Goal: Feedback & Contribution: Leave review/rating

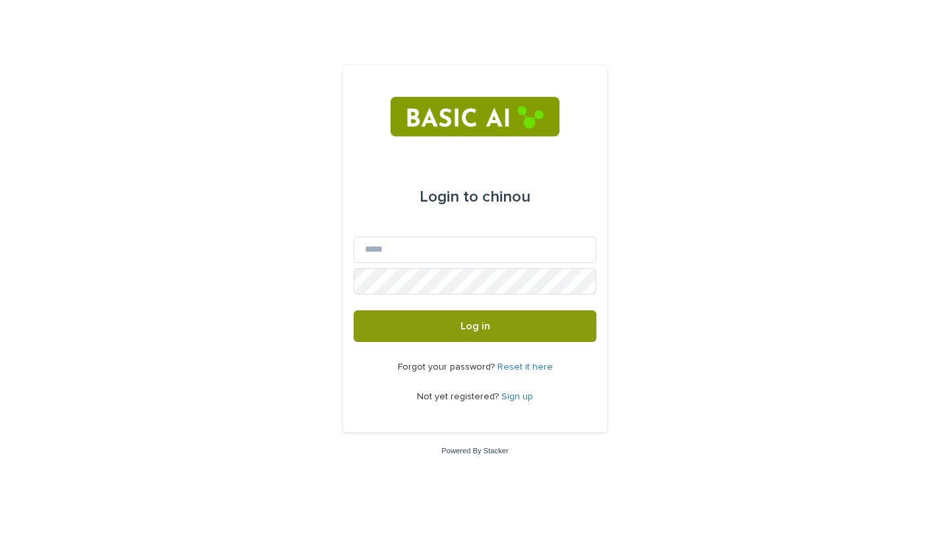
click at [510, 405] on div "Forgot your password? Reset it here Not yet registered? Sign up" at bounding box center [474, 382] width 243 height 80
click at [508, 402] on p "Not yet registered? Sign up" at bounding box center [475, 397] width 116 height 11
click at [508, 398] on link "Sign up" at bounding box center [517, 396] width 32 height 9
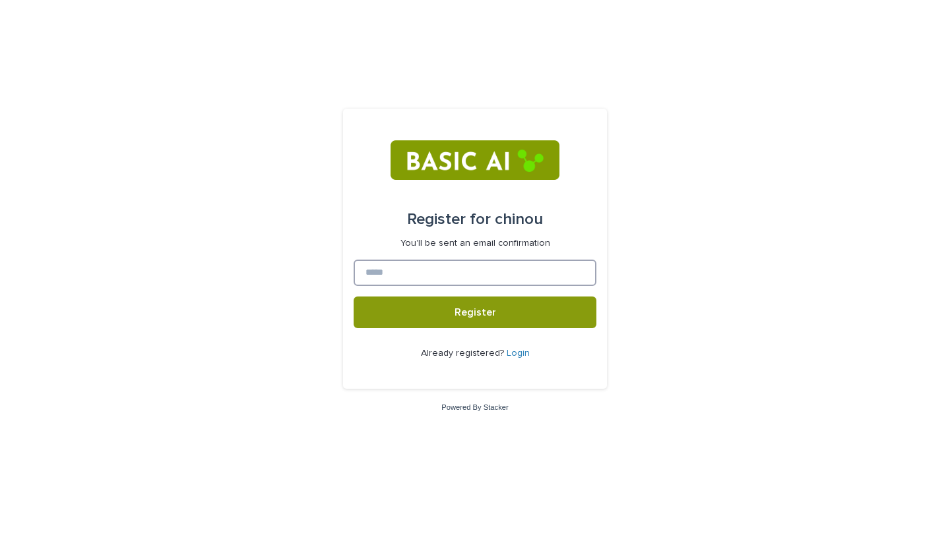
click at [454, 269] on input at bounding box center [474, 273] width 243 height 26
type input "**********"
click at [353, 297] on button "Register" at bounding box center [474, 313] width 243 height 32
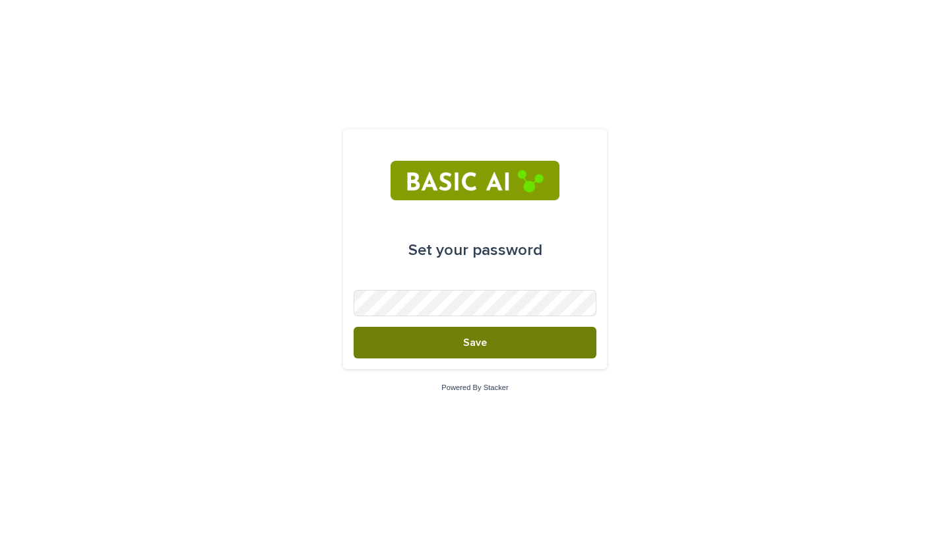
click at [433, 341] on button "Save" at bounding box center [474, 343] width 243 height 32
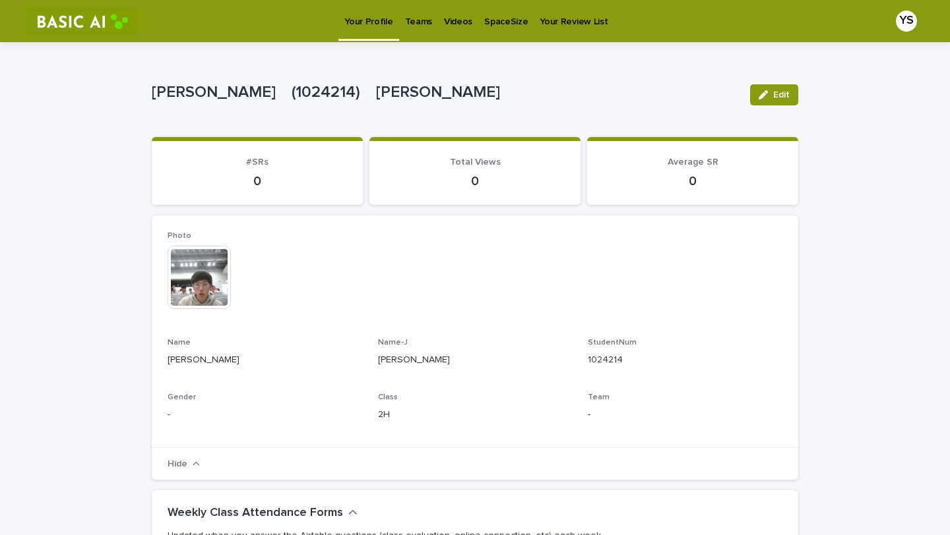
click at [51, 14] on img at bounding box center [82, 21] width 112 height 26
click at [557, 15] on p "Your Review List" at bounding box center [573, 14] width 68 height 28
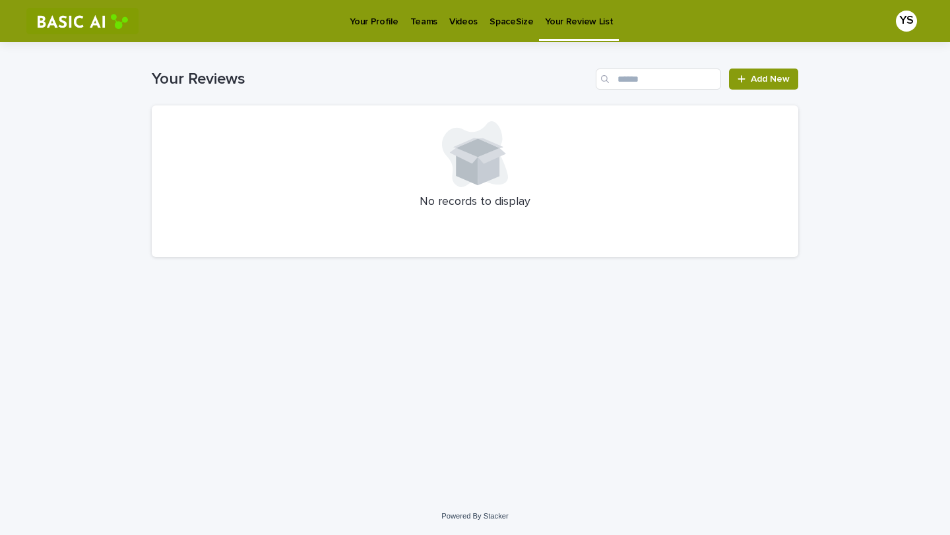
click at [501, 20] on p "SpaceSize" at bounding box center [511, 14] width 44 height 28
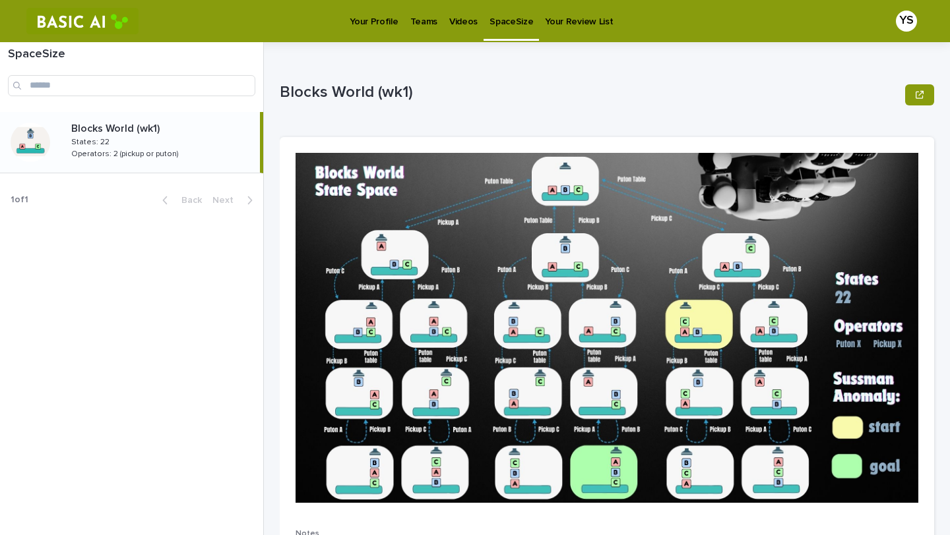
click at [173, 142] on div "Blocks World (wk1) Blocks World (wk1) States: 22 States: 22 Operators: 2 (picku…" at bounding box center [160, 142] width 199 height 50
click at [115, 148] on p "Operators: 2 (pickup or puton)" at bounding box center [126, 153] width 110 height 12
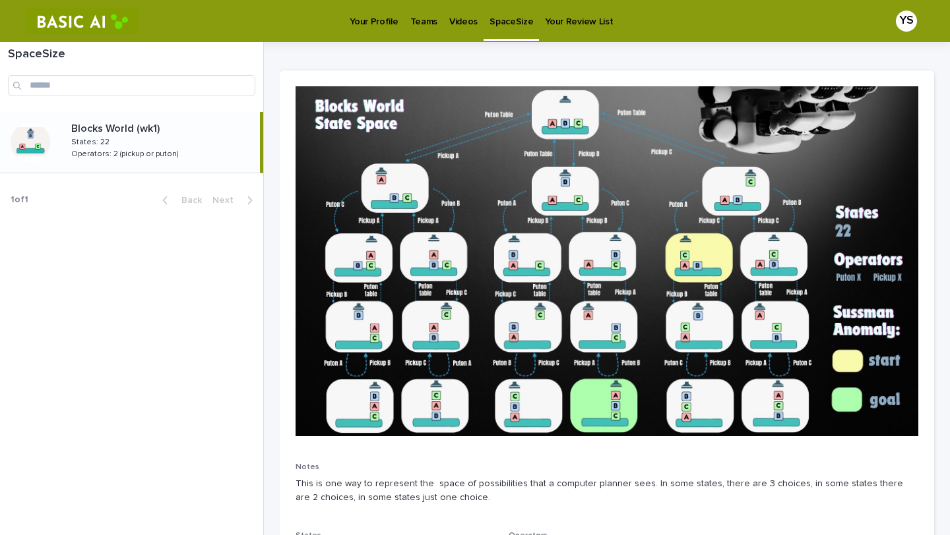
scroll to position [160, 0]
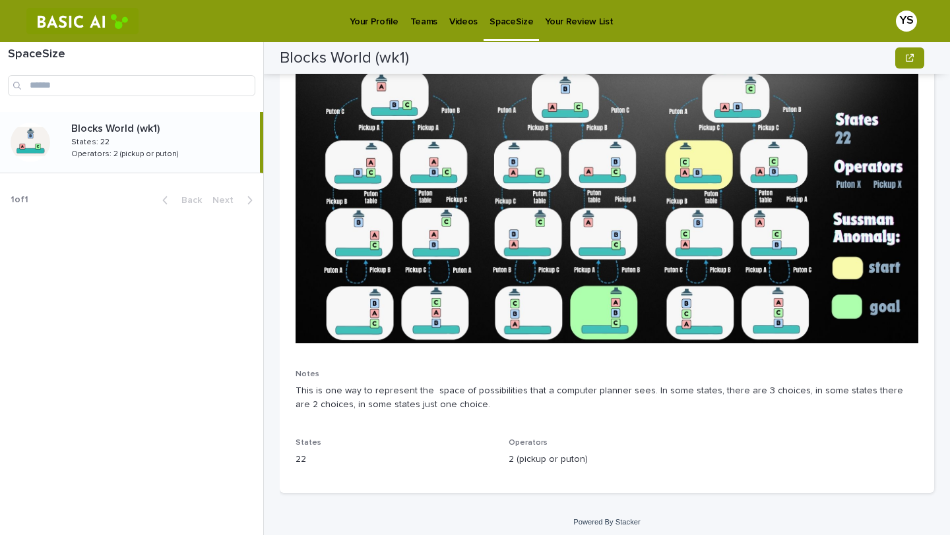
click at [347, 396] on p "This is one way to represent the space of possibilities that a computer planner…" at bounding box center [606, 398] width 623 height 28
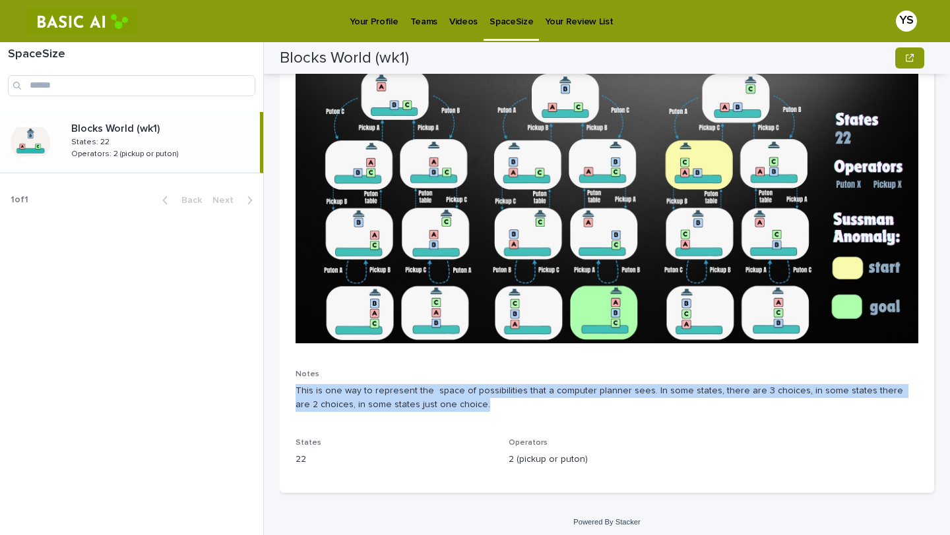
click at [347, 396] on p "This is one way to represent the space of possibilities that a computer planner…" at bounding box center [606, 398] width 623 height 28
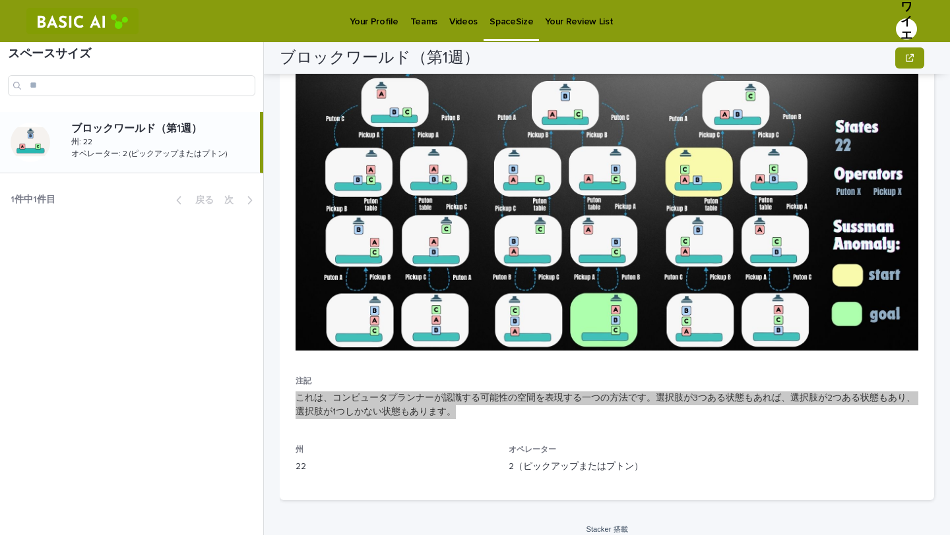
scroll to position [151, 0]
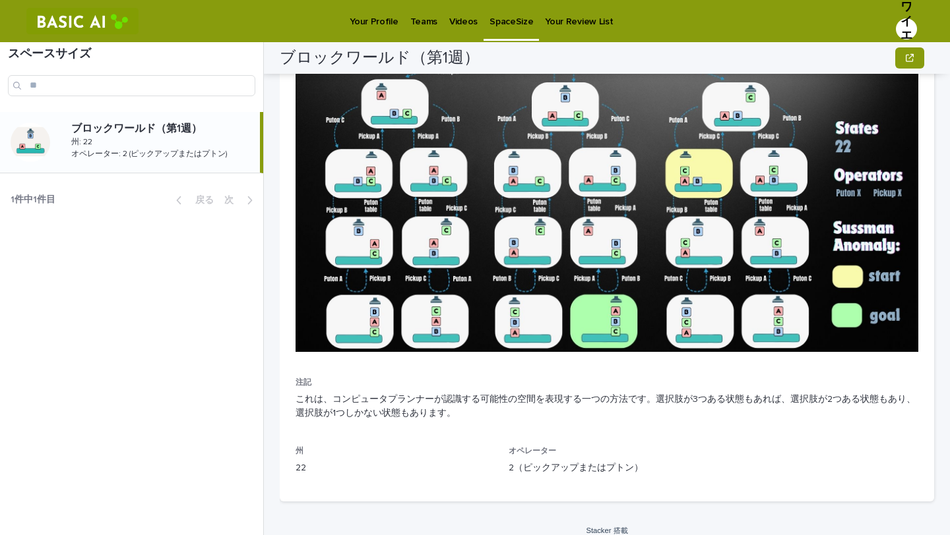
click at [415, 381] on p "注記" at bounding box center [606, 383] width 623 height 9
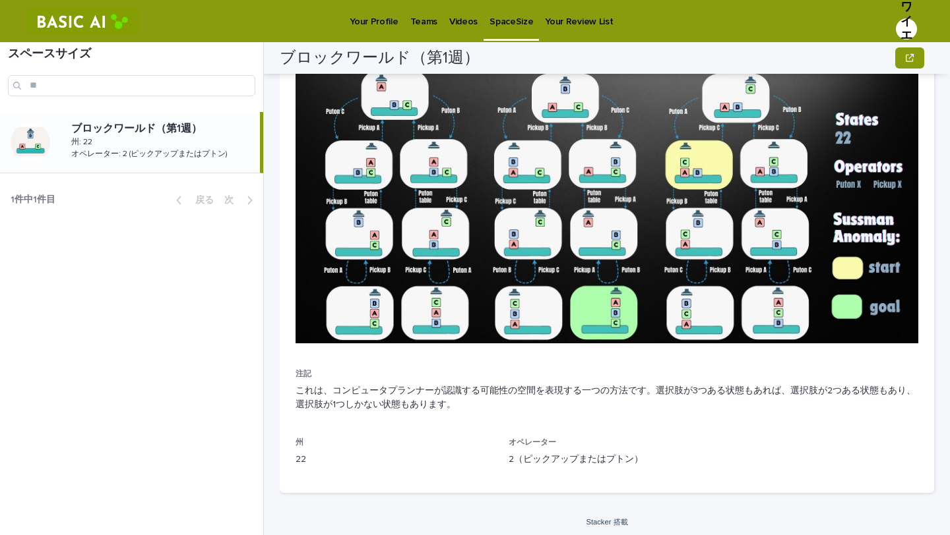
scroll to position [0, 0]
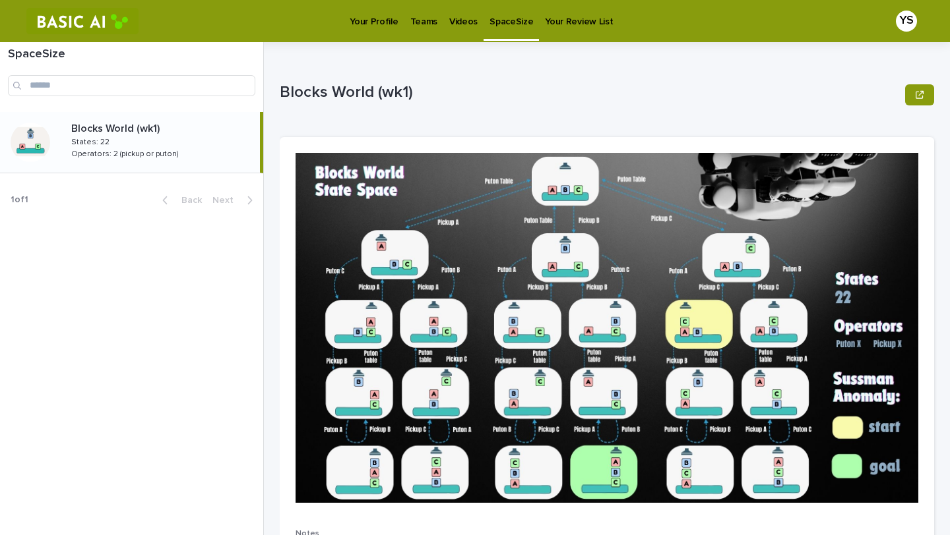
click at [456, 20] on p "Videos" at bounding box center [463, 14] width 28 height 28
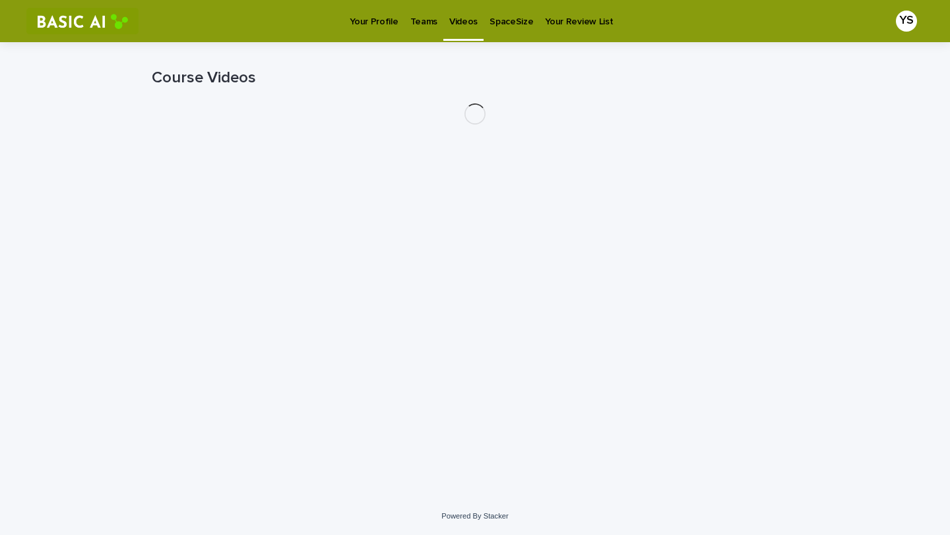
click at [456, 20] on p "Videos" at bounding box center [463, 14] width 28 height 28
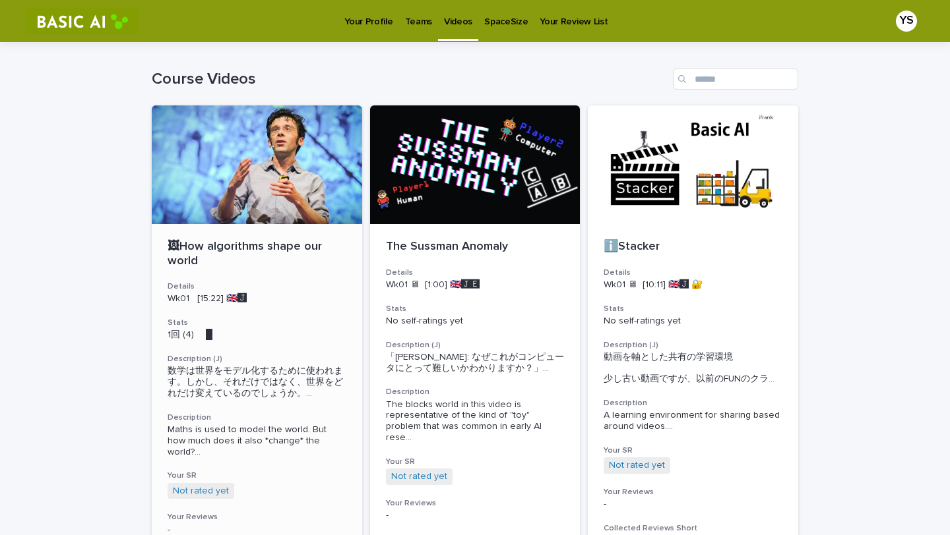
click at [288, 238] on div "🖼How algorithms shape our world" at bounding box center [257, 252] width 179 height 31
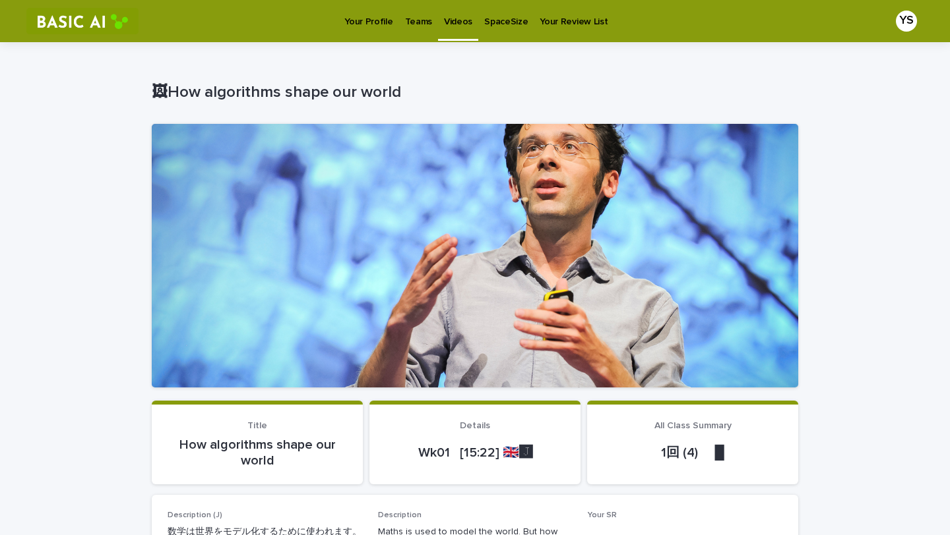
click at [477, 332] on div at bounding box center [475, 256] width 646 height 264
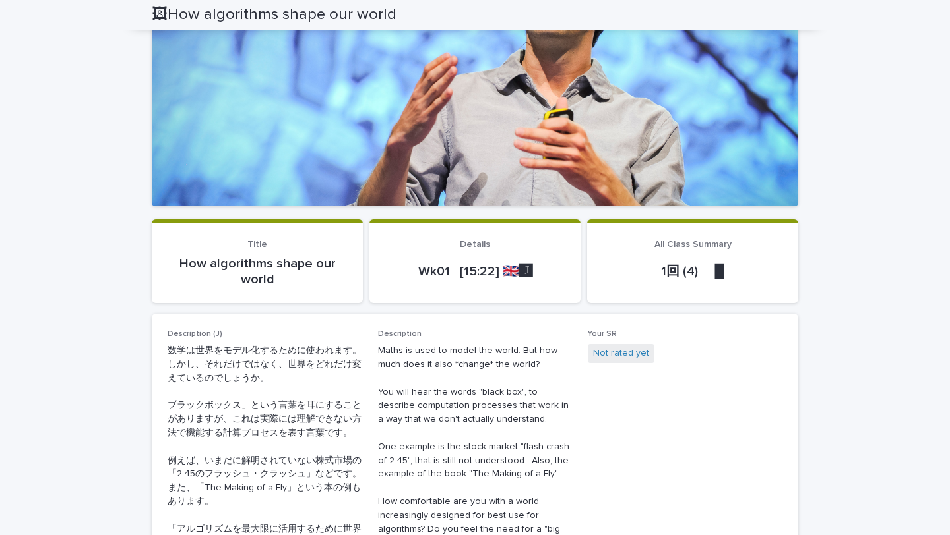
scroll to position [136, 0]
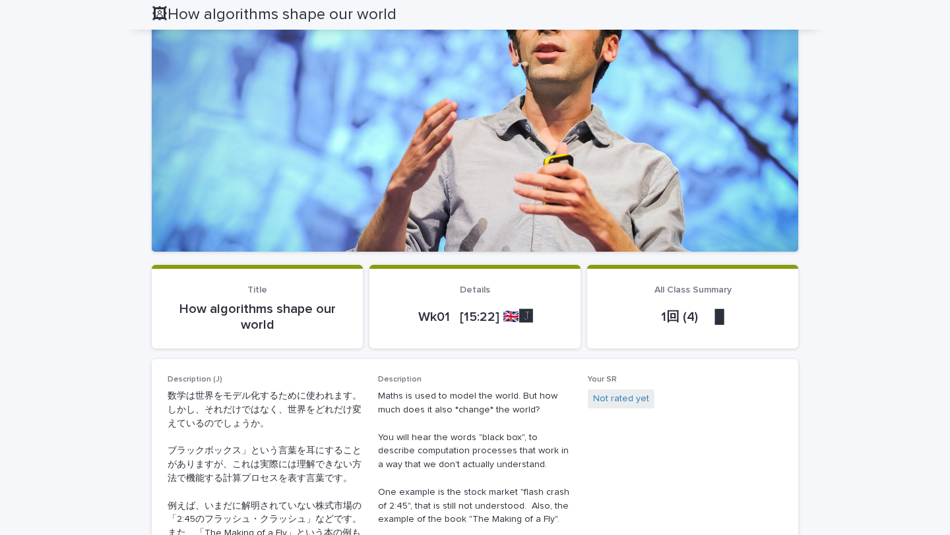
click at [483, 166] on div at bounding box center [475, 120] width 646 height 264
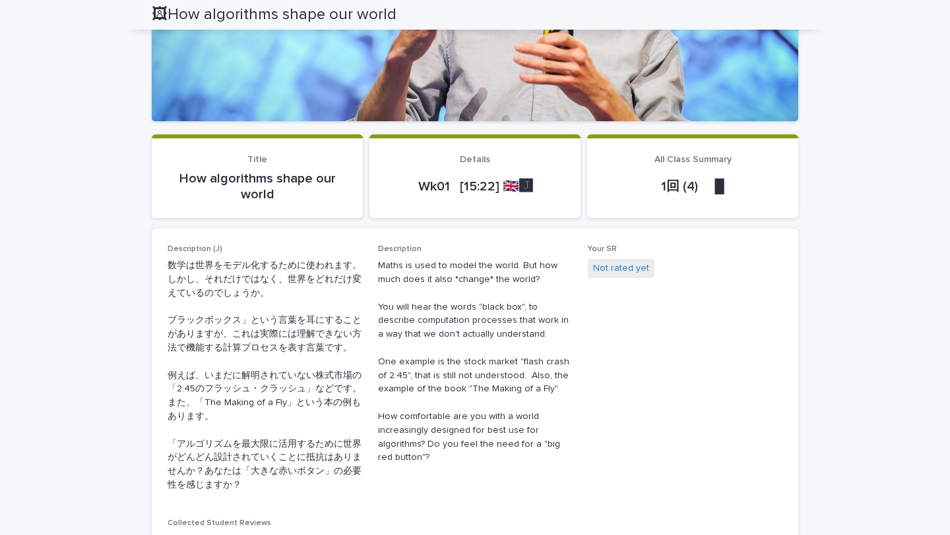
scroll to position [263, 0]
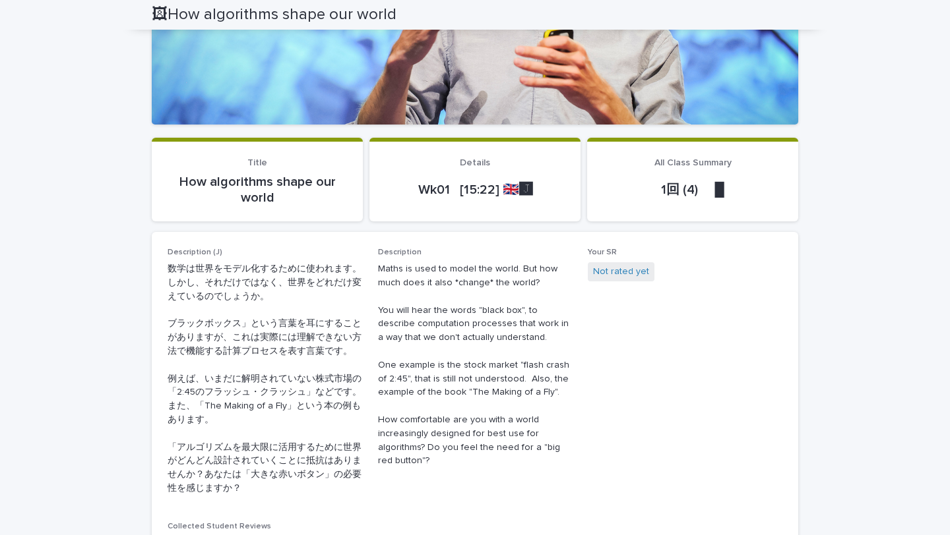
click at [241, 188] on p "How algorithms shape our world" at bounding box center [257, 190] width 179 height 32
click at [444, 191] on p "Wk01 [15:22] 🇬🇧🅹️" at bounding box center [474, 190] width 179 height 16
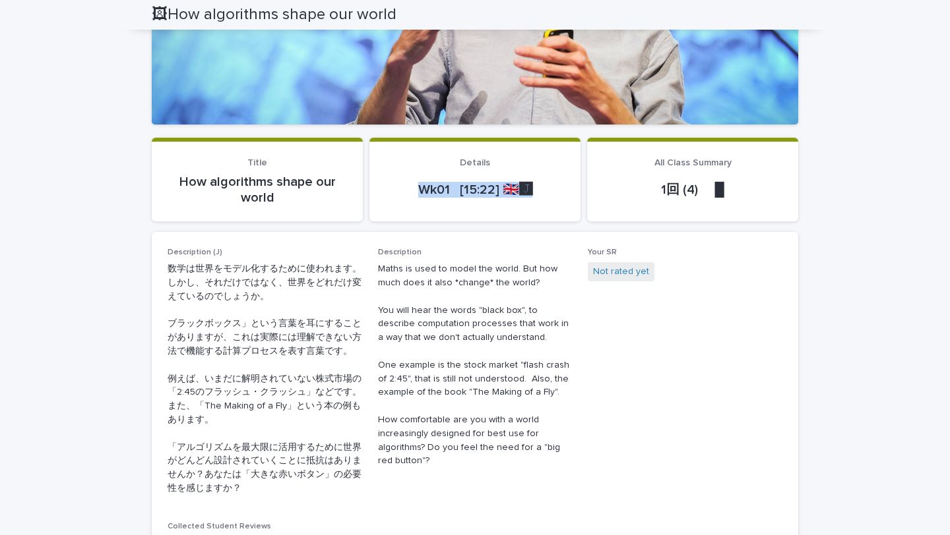
click at [444, 191] on p "Wk01 [15:22] 🇬🇧🅹️" at bounding box center [474, 190] width 179 height 16
click at [646, 192] on p "1回 (4) 　█" at bounding box center [692, 190] width 179 height 16
click at [670, 166] on span "All Class Summary" at bounding box center [692, 162] width 77 height 9
click at [696, 184] on p "1回 (4) 　█" at bounding box center [692, 190] width 179 height 16
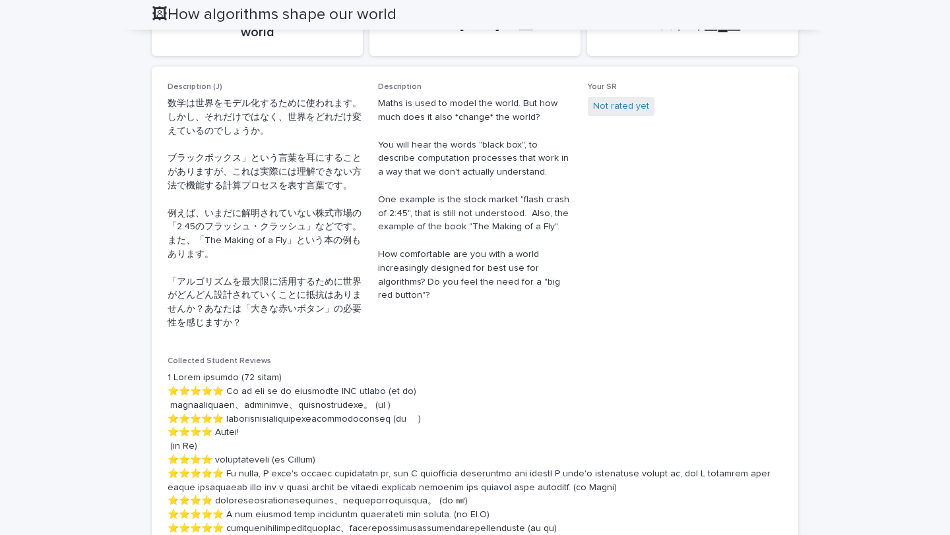
scroll to position [689, 0]
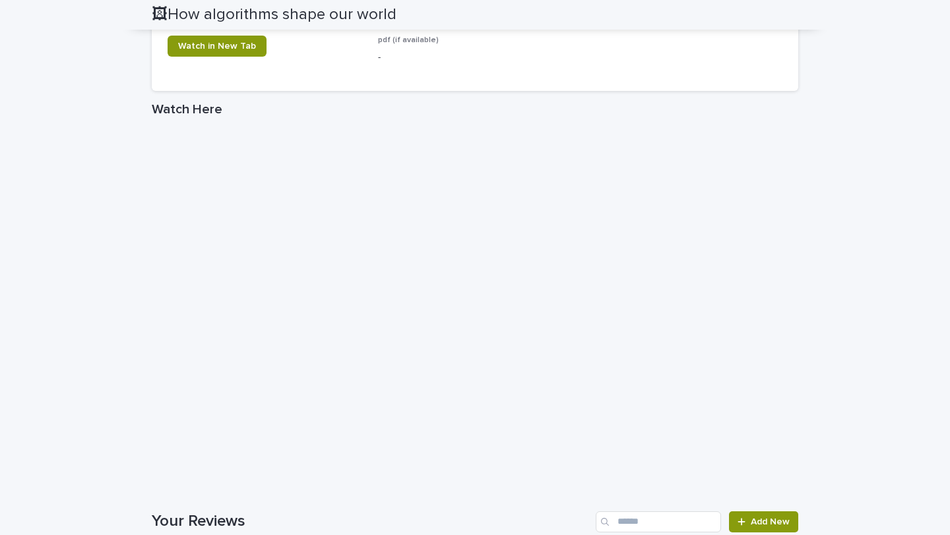
scroll to position [1845, 0]
click at [231, 58] on link "Watch in New Tab" at bounding box center [217, 47] width 99 height 21
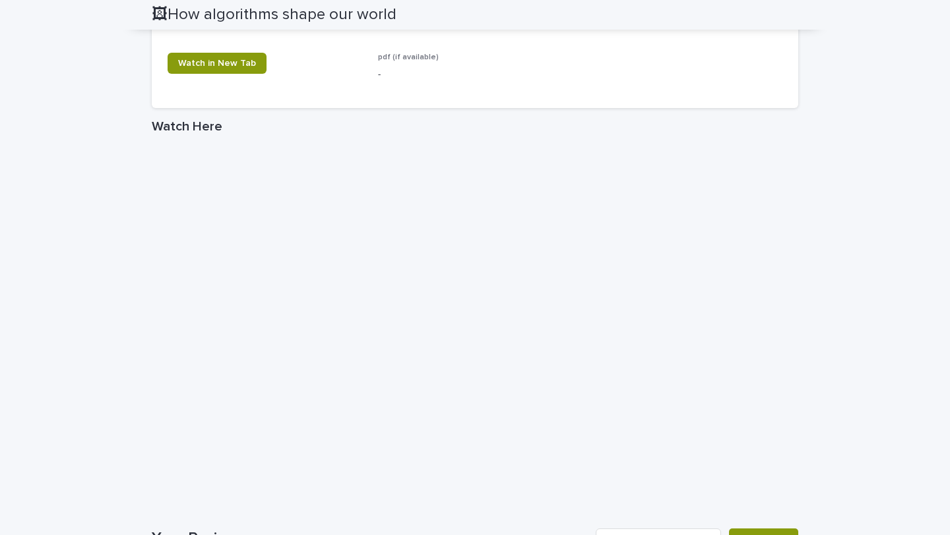
scroll to position [1828, 0]
click at [428, 63] on p "pdf (if available)" at bounding box center [475, 58] width 195 height 9
click at [423, 63] on span "pdf (if available)" at bounding box center [408, 59] width 61 height 8
click at [415, 63] on span "pdf (if available)" at bounding box center [408, 59] width 61 height 8
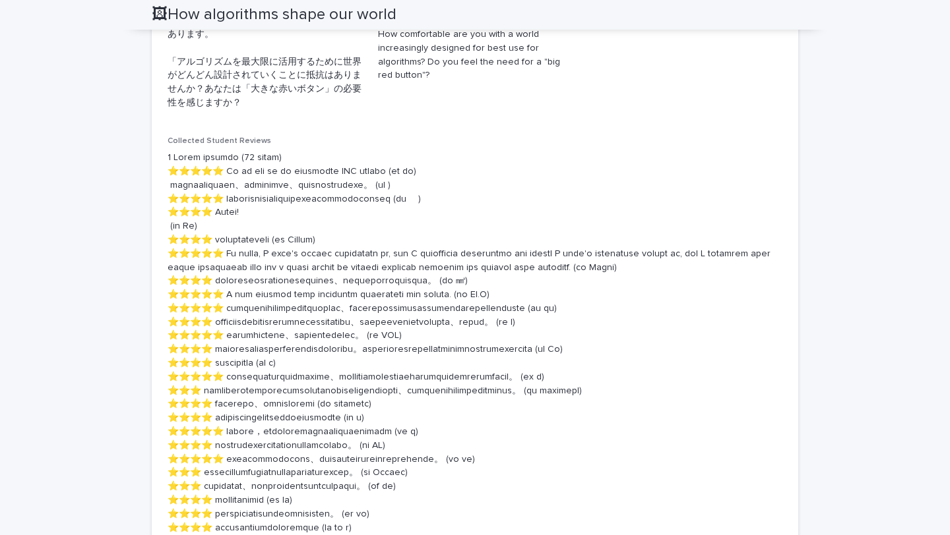
scroll to position [646, 0]
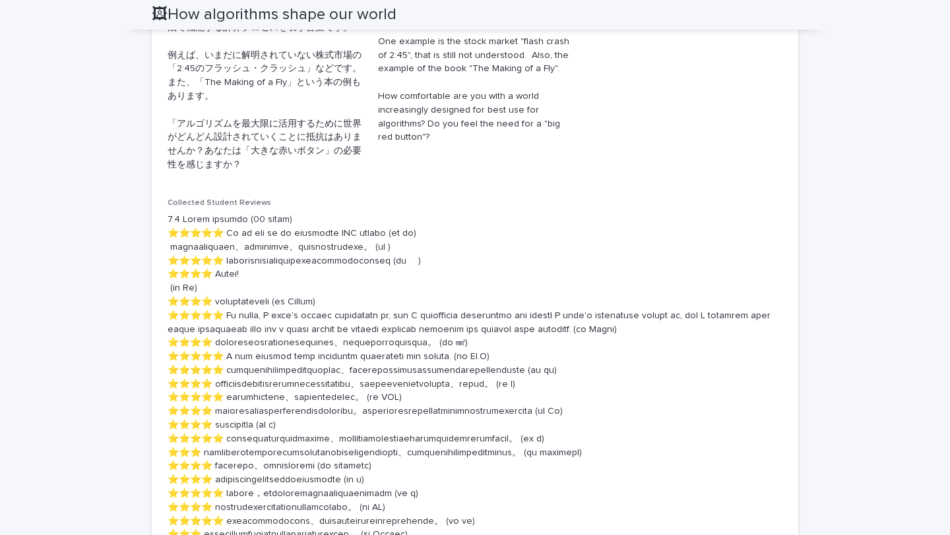
scroll to position [589, 0]
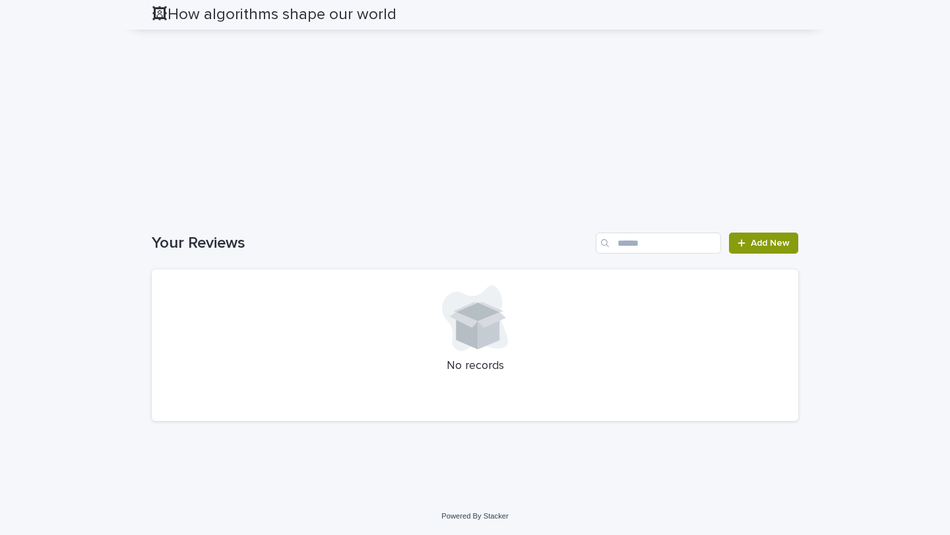
scroll to position [2303, 0]
click at [773, 240] on span "Add New" at bounding box center [769, 243] width 39 height 9
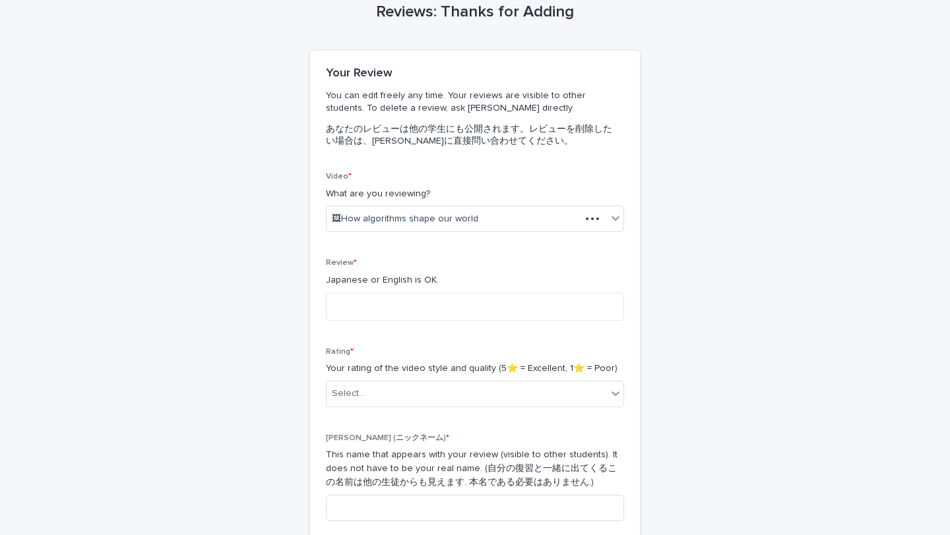
scroll to position [71, 0]
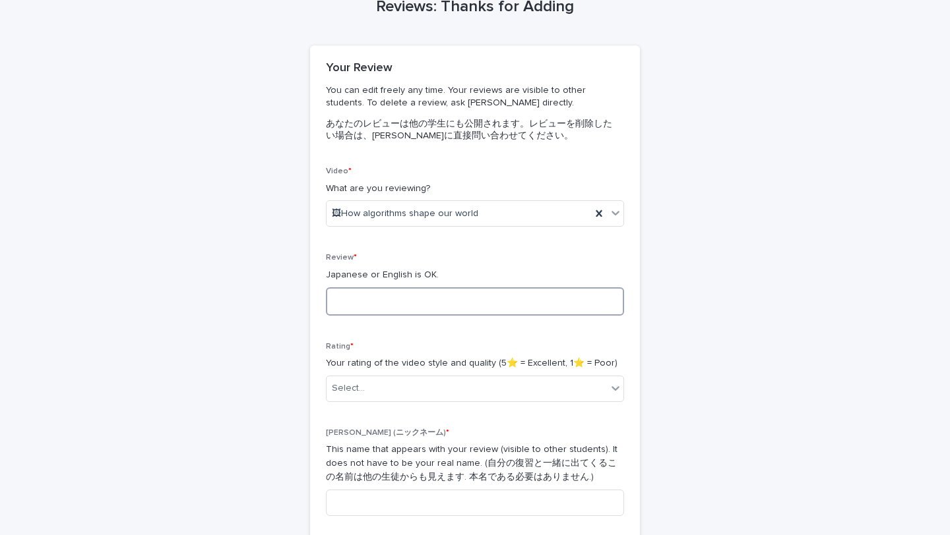
click at [476, 289] on textarea at bounding box center [475, 302] width 298 height 28
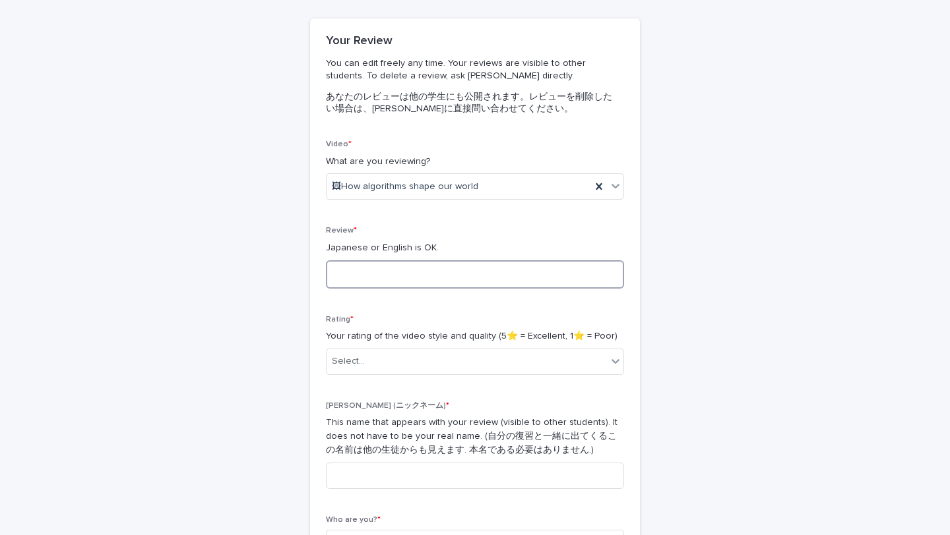
scroll to position [100, 0]
click at [340, 229] on span "Review *" at bounding box center [341, 230] width 31 height 8
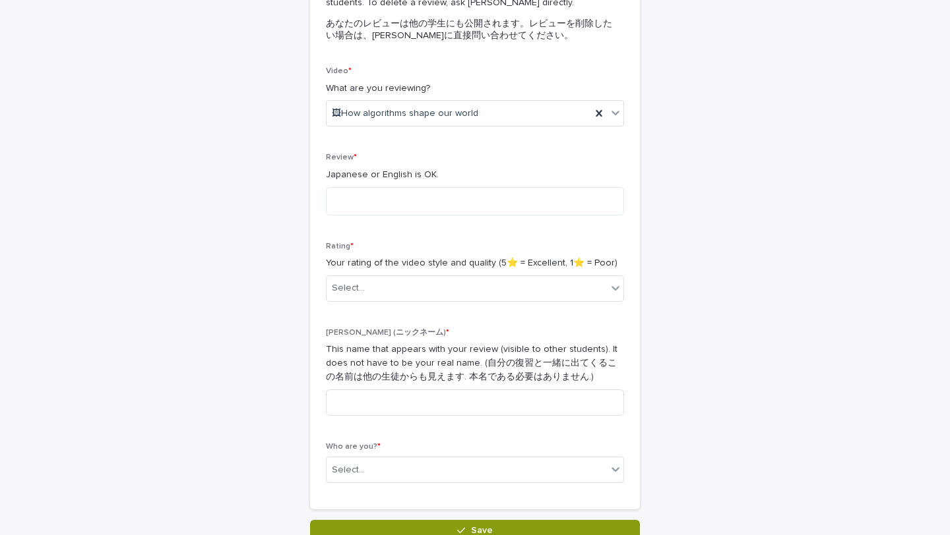
scroll to position [201, 0]
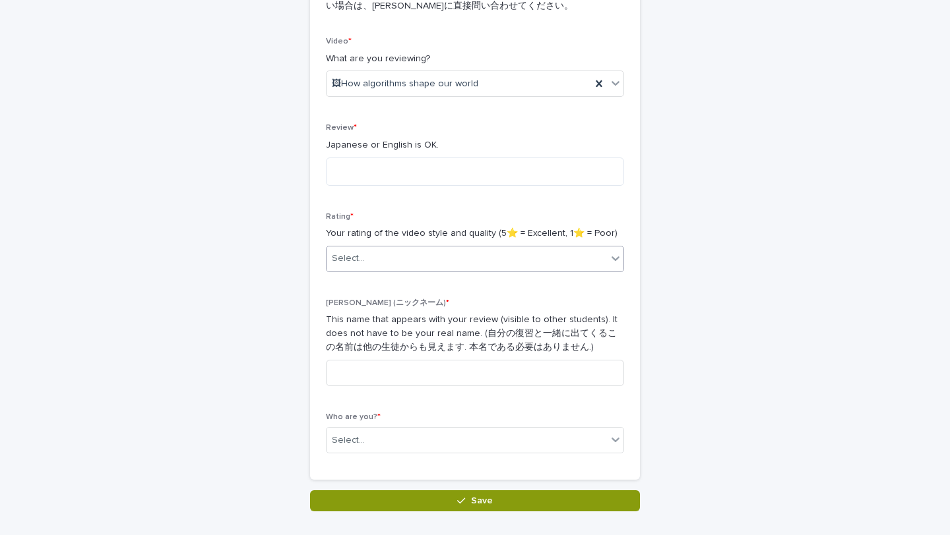
click at [351, 257] on div "Select..." at bounding box center [348, 259] width 33 height 14
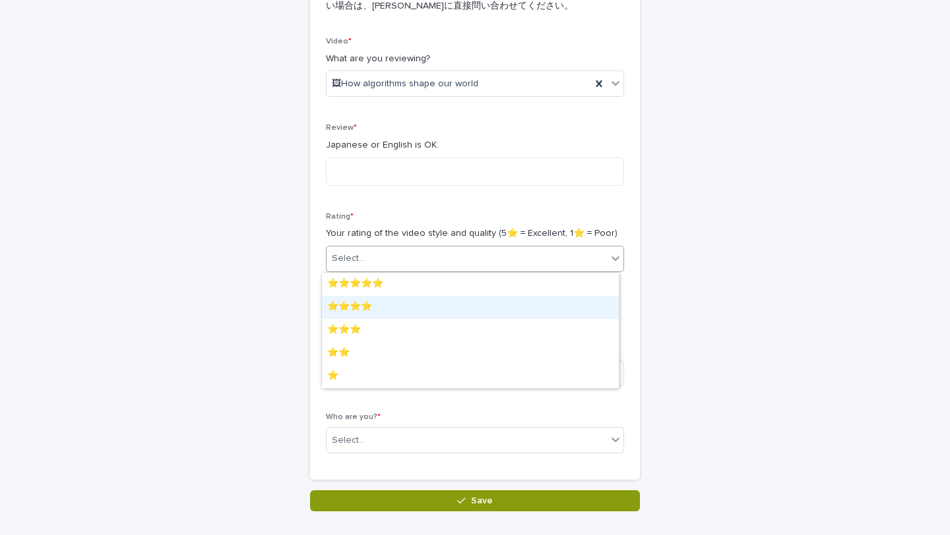
click at [369, 303] on div "⭐️⭐️⭐️⭐️" at bounding box center [470, 307] width 297 height 23
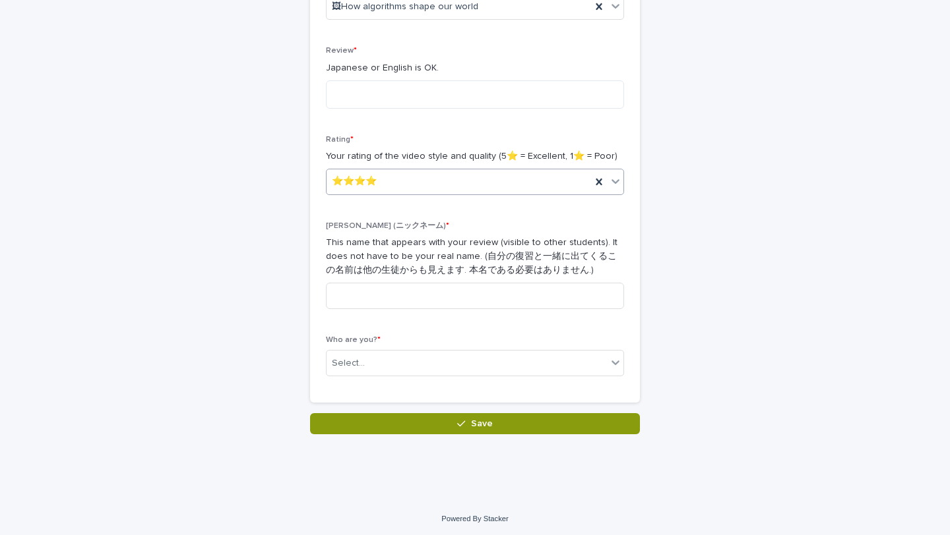
scroll to position [280, 0]
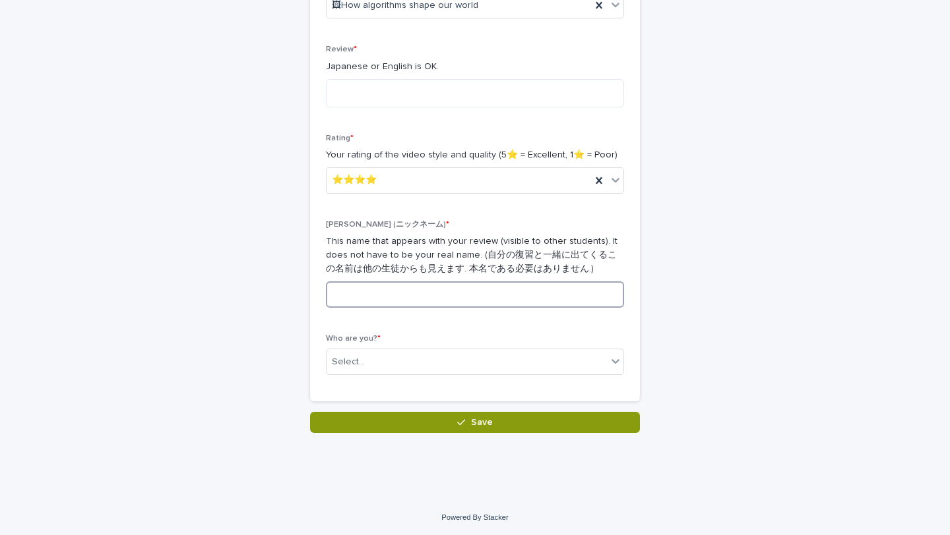
click at [348, 295] on input at bounding box center [475, 295] width 298 height 26
click at [349, 295] on input at bounding box center [475, 295] width 298 height 26
type input "*"
type input "******"
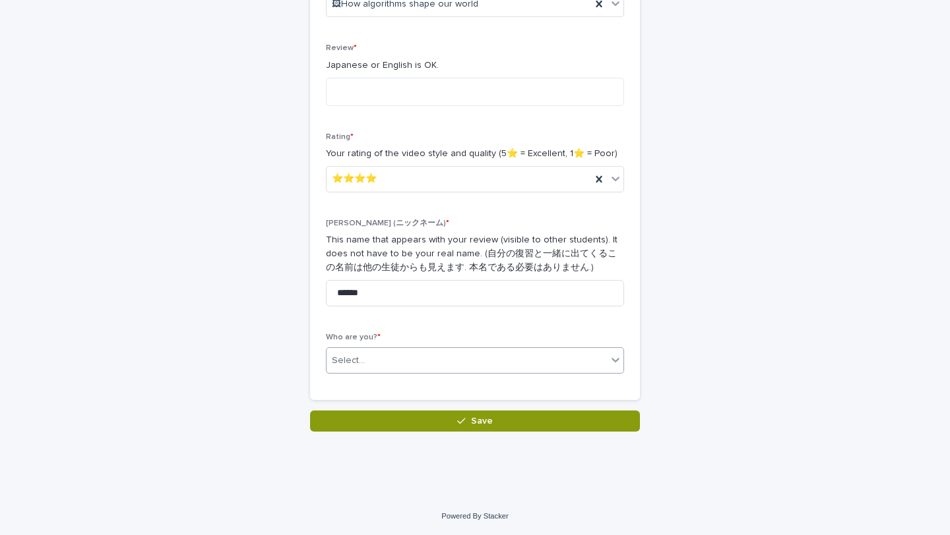
click at [336, 363] on div "Select..." at bounding box center [348, 361] width 33 height 14
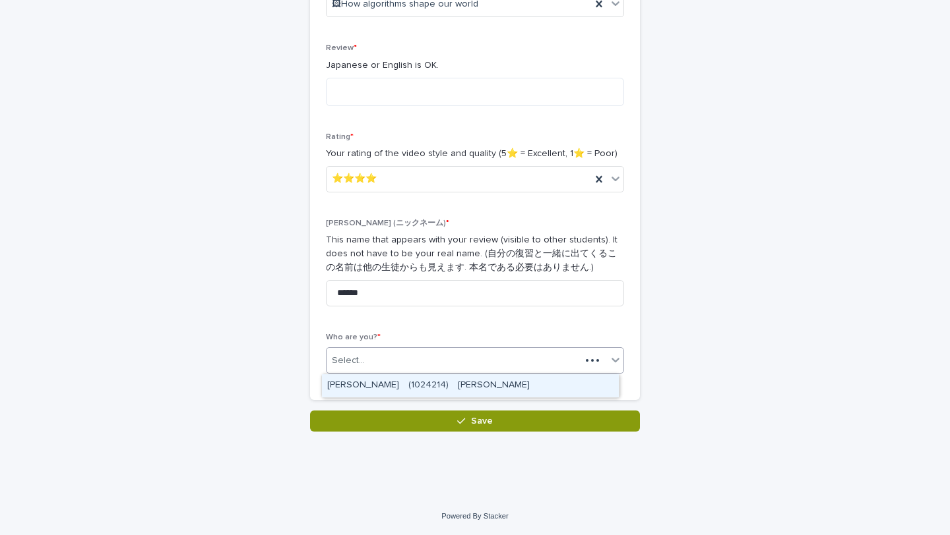
click at [345, 382] on div "[PERSON_NAME]　(1024214)　[PERSON_NAME]" at bounding box center [470, 386] width 297 height 23
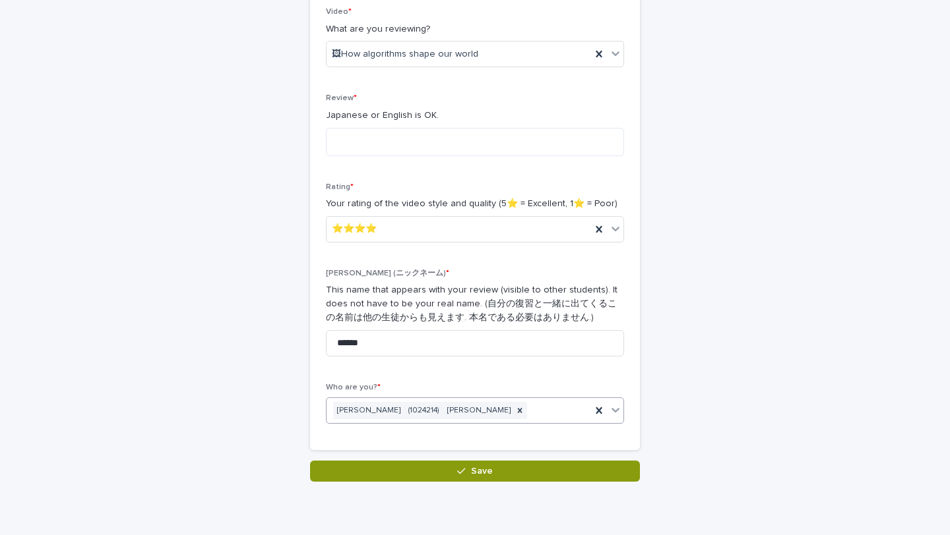
scroll to position [197, 0]
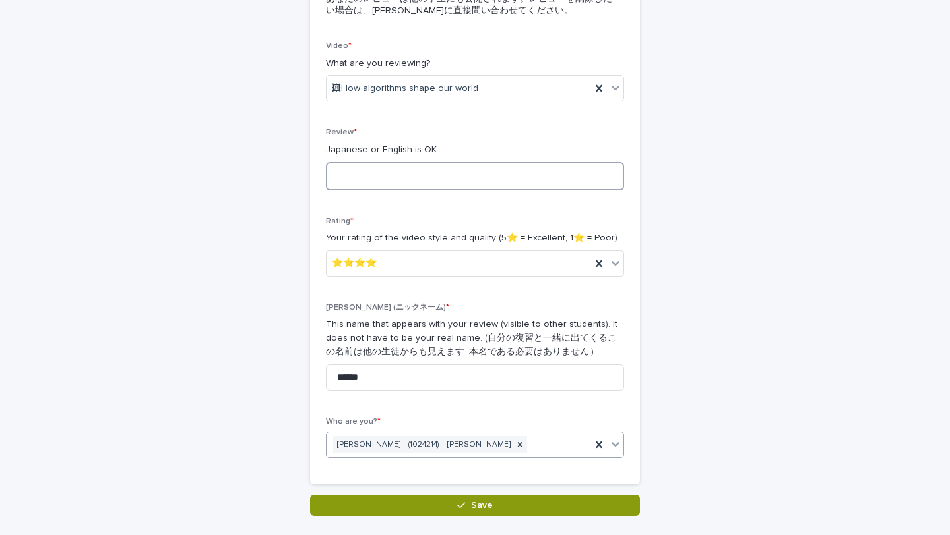
click at [541, 177] on textarea at bounding box center [475, 176] width 298 height 28
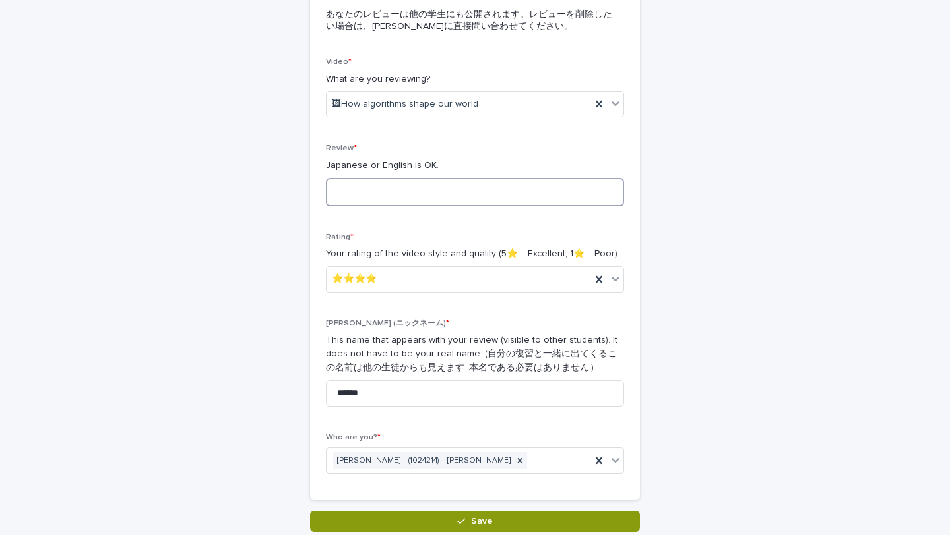
scroll to position [182, 0]
type textarea "*"
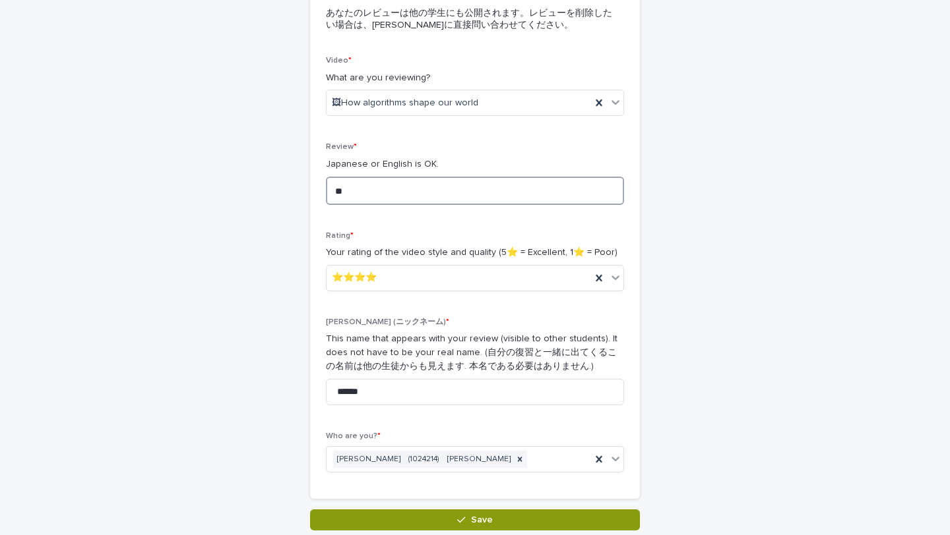
type textarea "*"
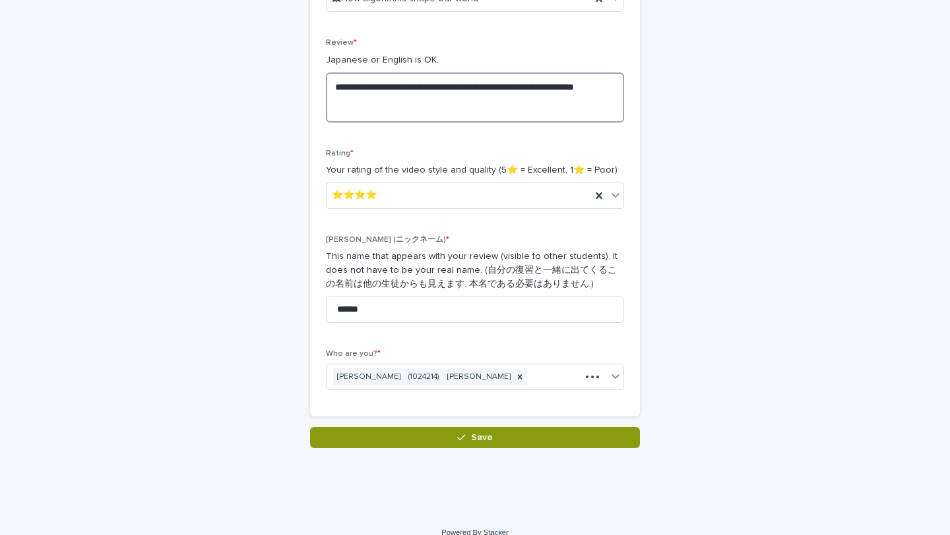
scroll to position [303, 0]
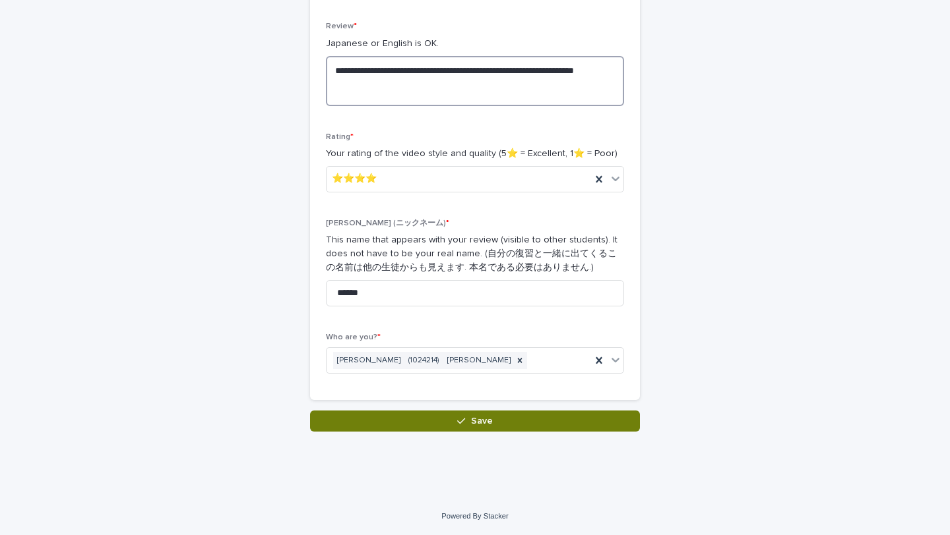
type textarea "**********"
click at [450, 426] on button "Save" at bounding box center [475, 421] width 330 height 21
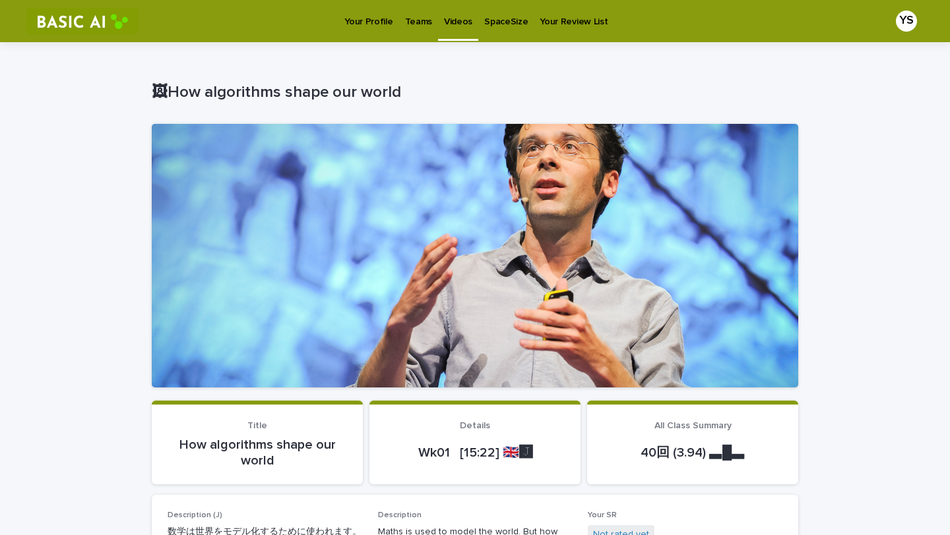
click at [453, 23] on p "Videos" at bounding box center [458, 14] width 28 height 28
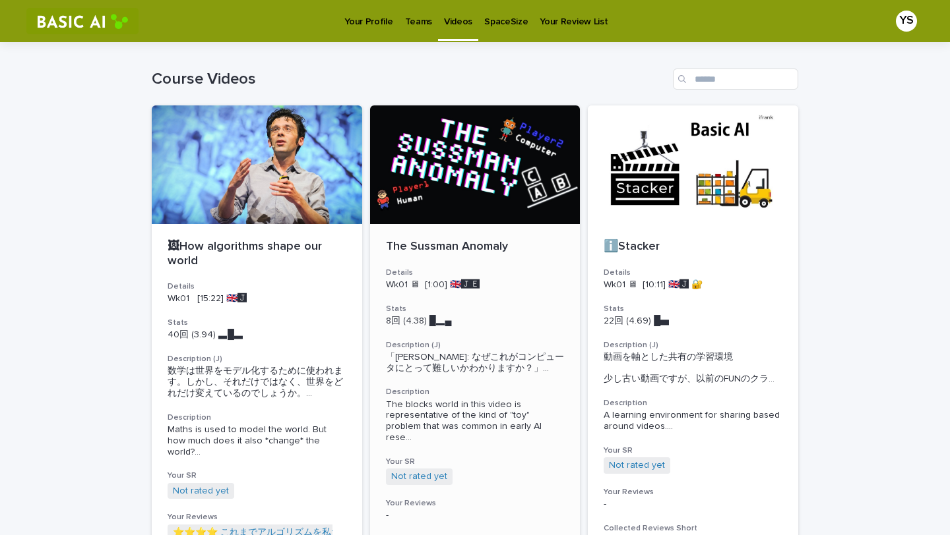
scroll to position [44, 0]
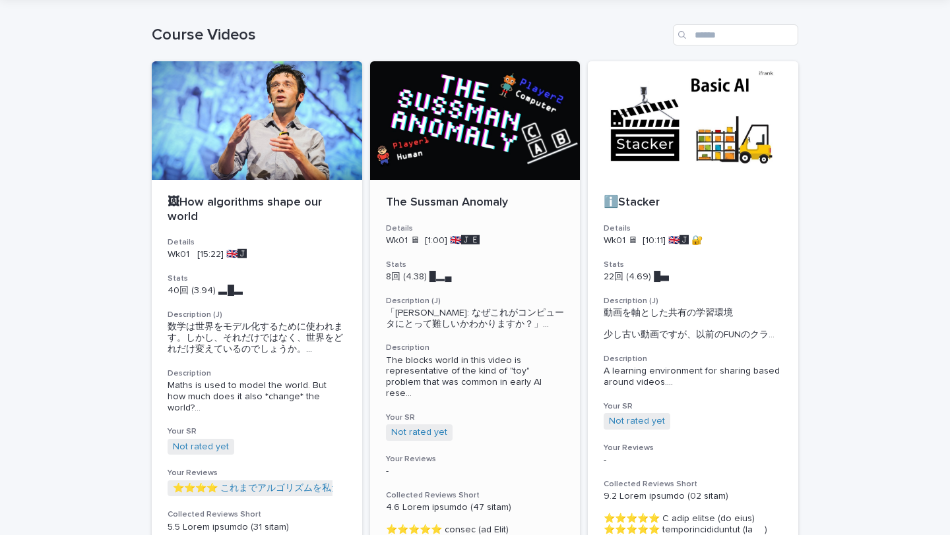
click at [454, 146] on div at bounding box center [475, 120] width 210 height 119
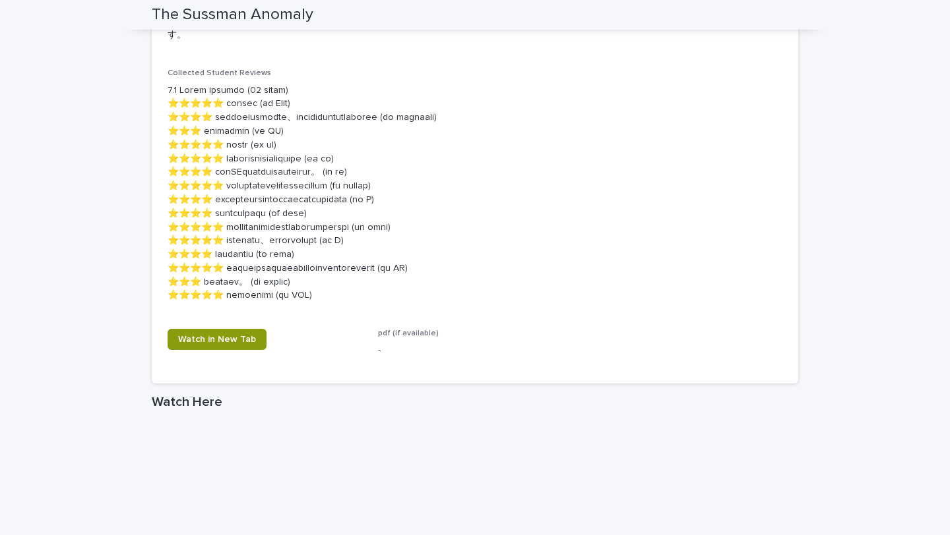
scroll to position [681, 0]
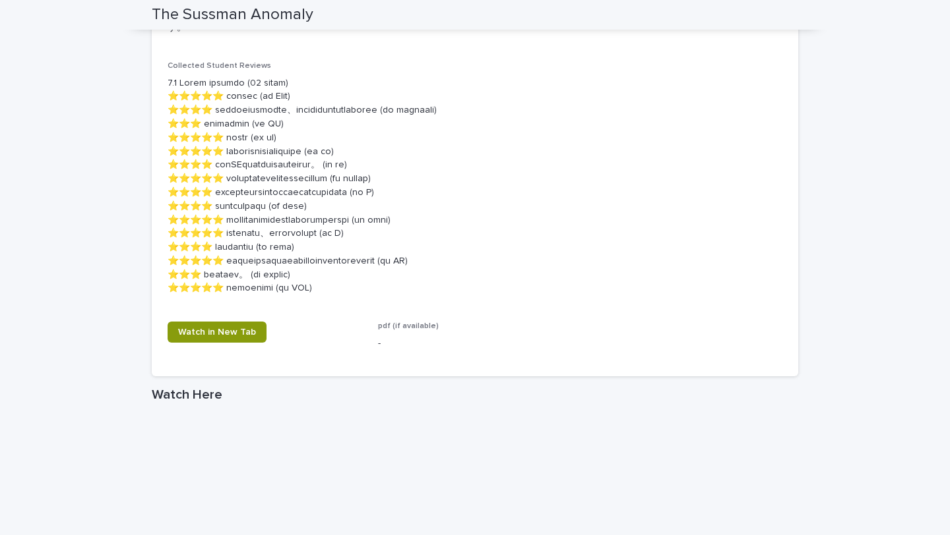
click at [246, 125] on p at bounding box center [475, 186] width 615 height 220
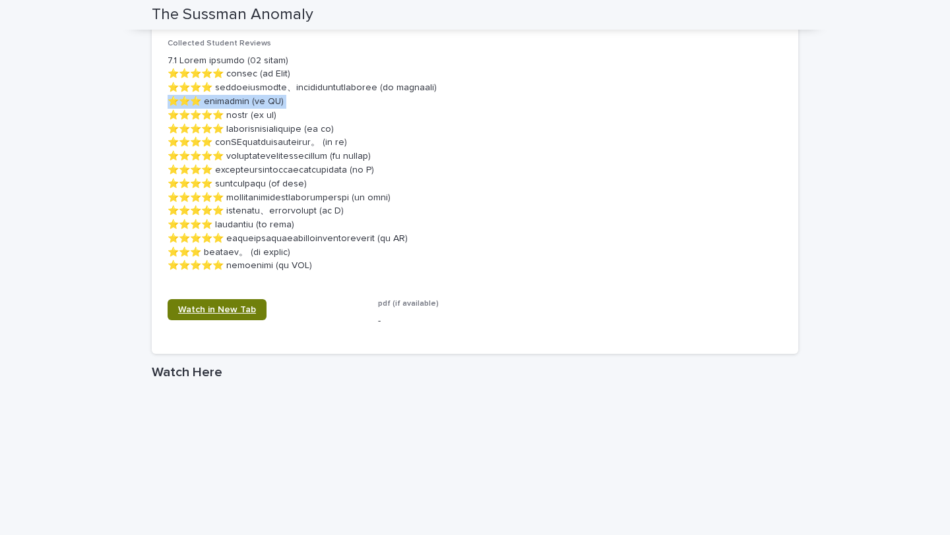
click at [229, 310] on span "Watch in New Tab" at bounding box center [217, 309] width 78 height 9
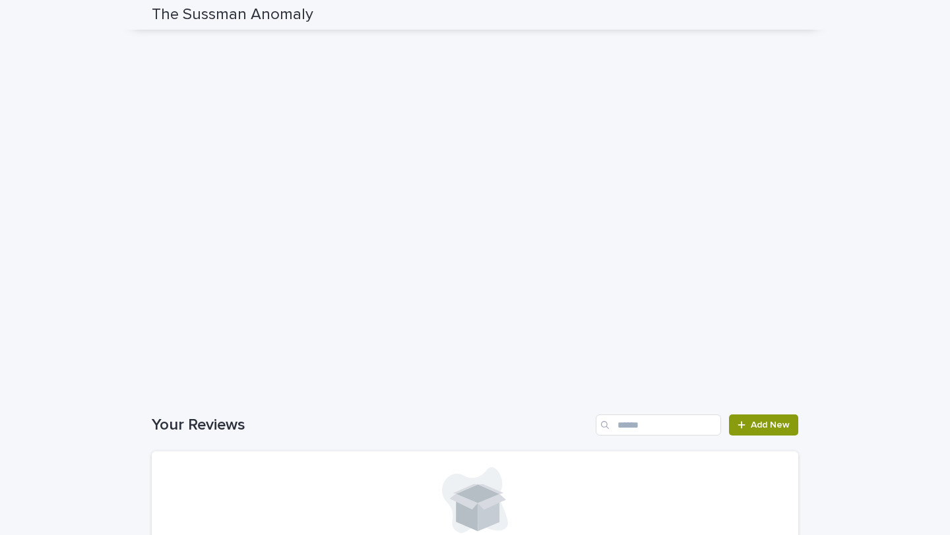
scroll to position [1245, 0]
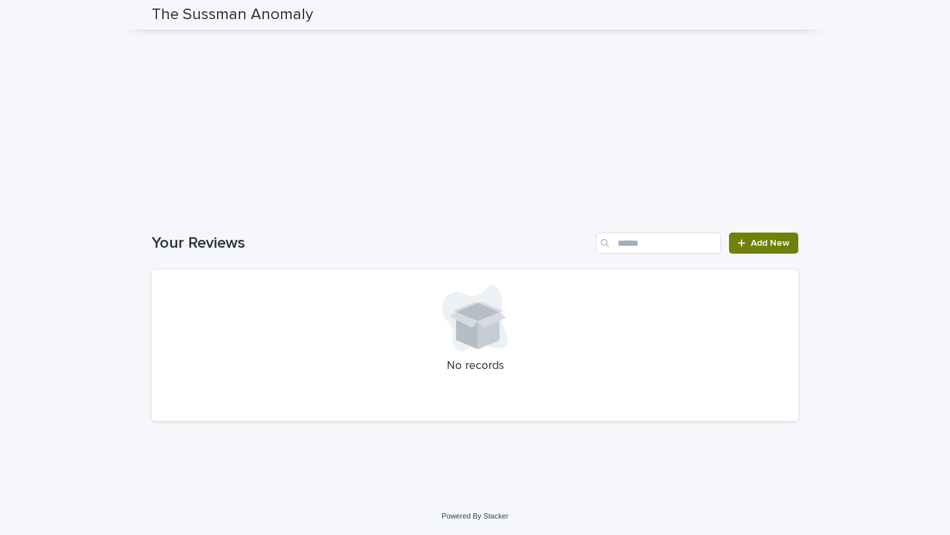
click at [745, 247] on link "Add New" at bounding box center [763, 243] width 69 height 21
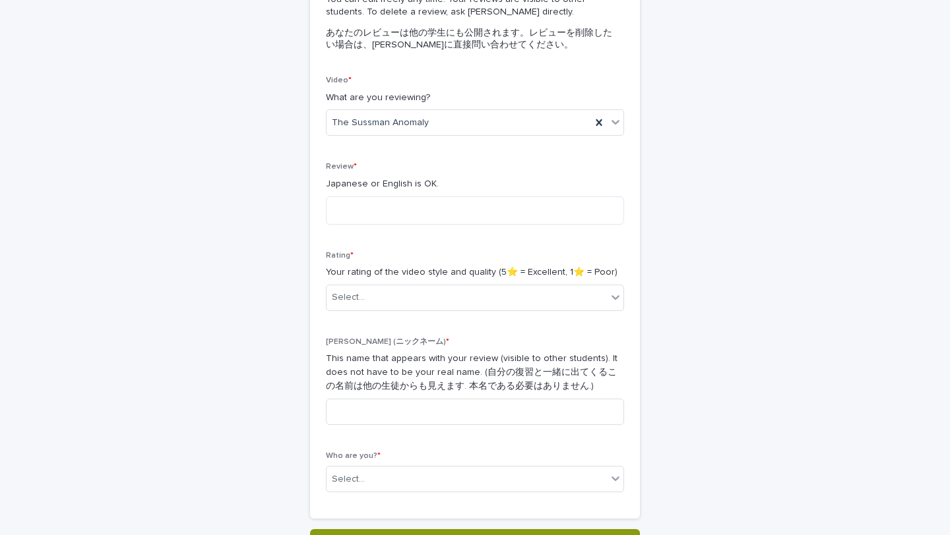
scroll to position [168, 0]
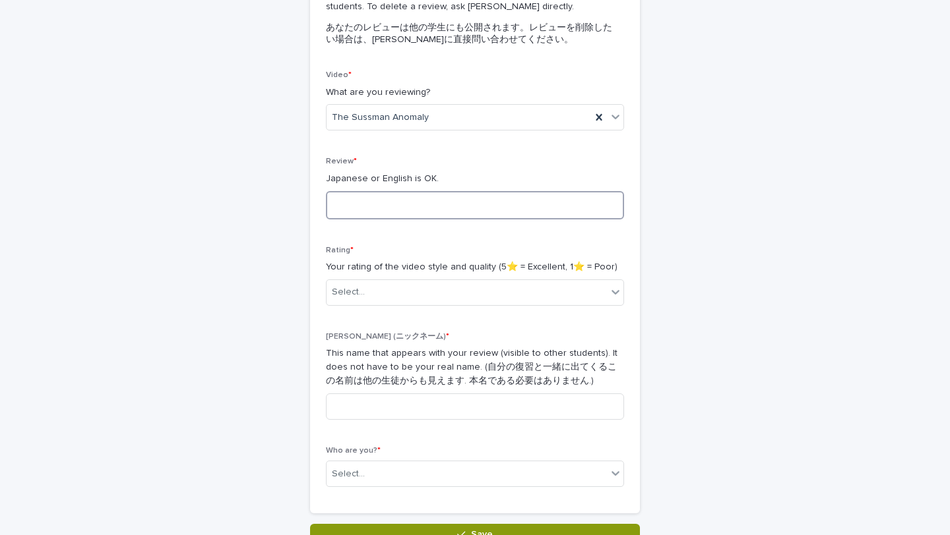
click at [388, 205] on textarea at bounding box center [475, 205] width 298 height 28
click at [367, 204] on textarea "**********" at bounding box center [475, 205] width 298 height 28
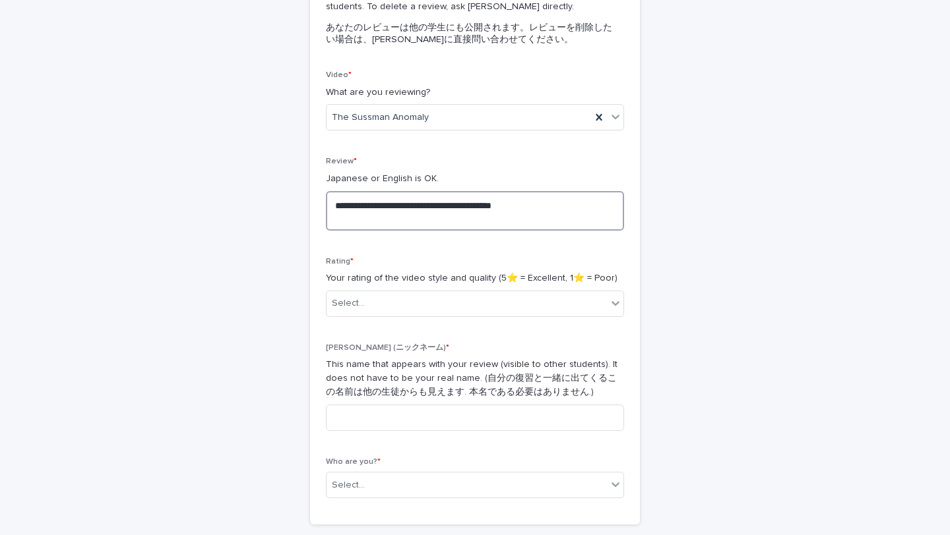
click at [351, 205] on textarea "**********" at bounding box center [475, 211] width 298 height 40
click at [531, 214] on textarea "**********" at bounding box center [475, 211] width 298 height 40
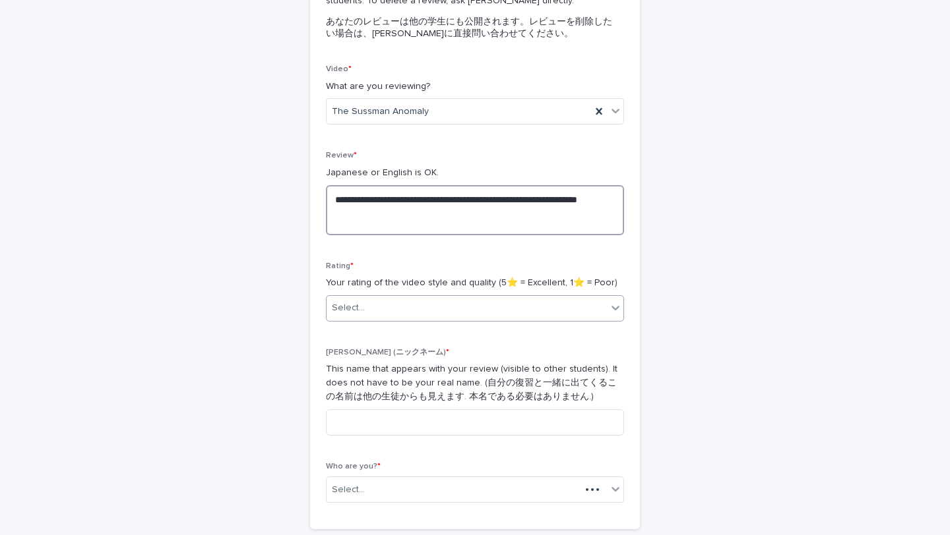
type textarea "**********"
click at [500, 297] on div "Select..." at bounding box center [466, 308] width 280 height 22
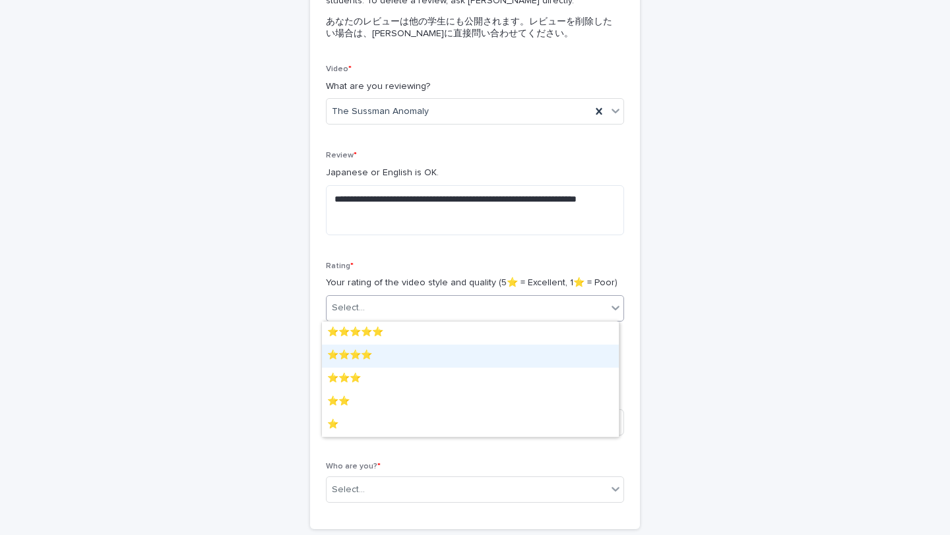
click at [471, 350] on div "⭐️⭐️⭐️⭐️" at bounding box center [470, 356] width 297 height 23
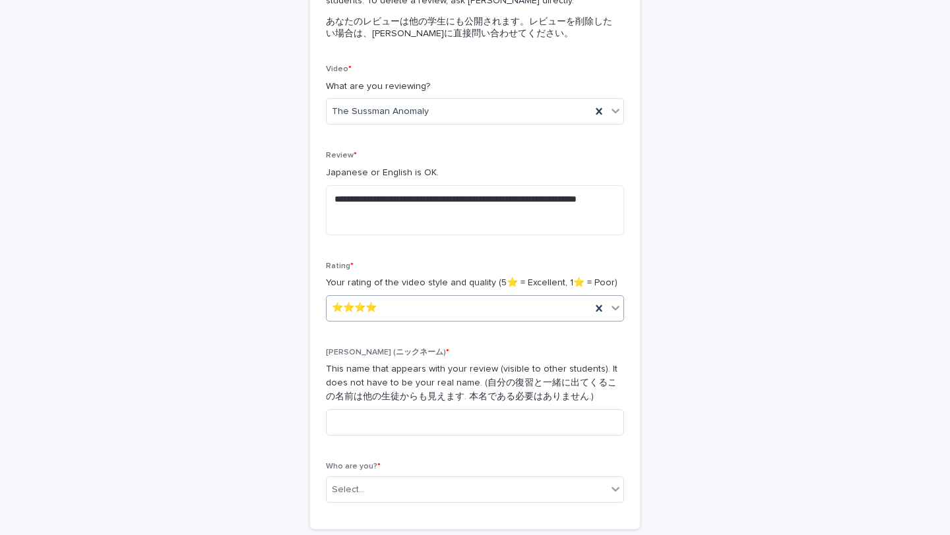
scroll to position [231, 0]
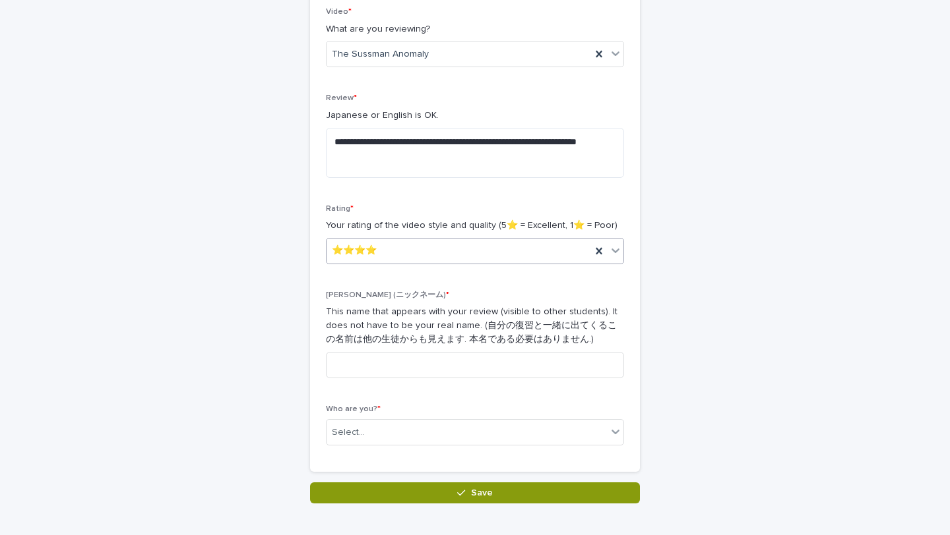
click at [471, 350] on div "[PERSON_NAME] (ニックネーム) * This name that appears with your review (visible to ot…" at bounding box center [475, 340] width 298 height 98
click at [422, 370] on input at bounding box center [475, 365] width 298 height 26
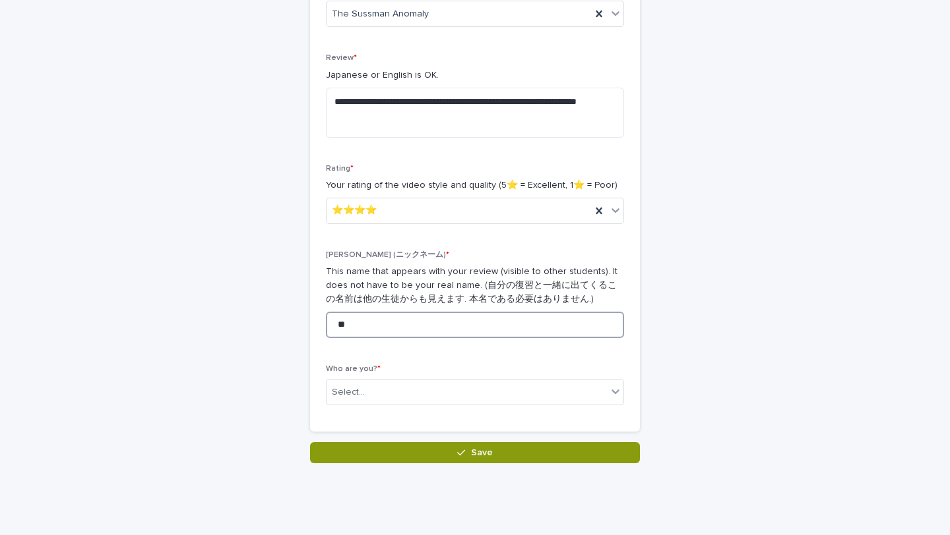
scroll to position [274, 0]
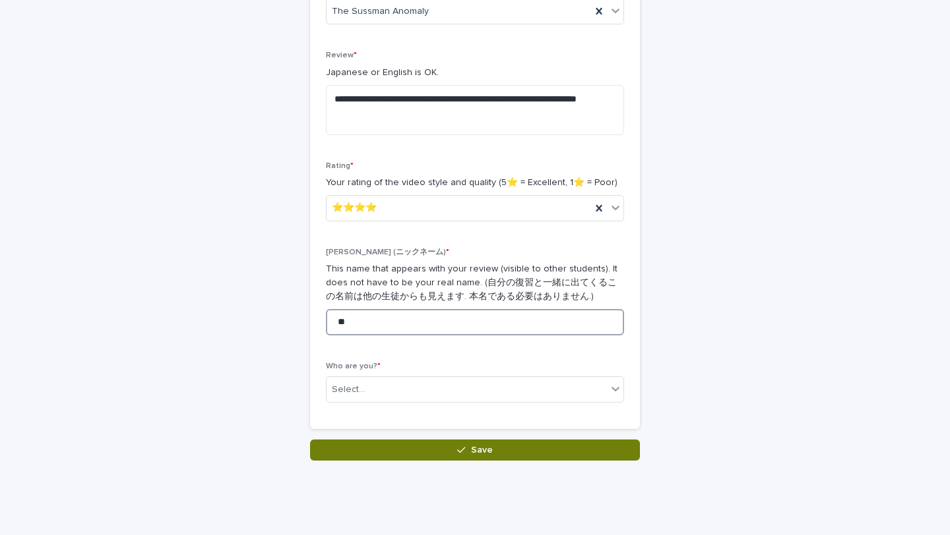
type input "**"
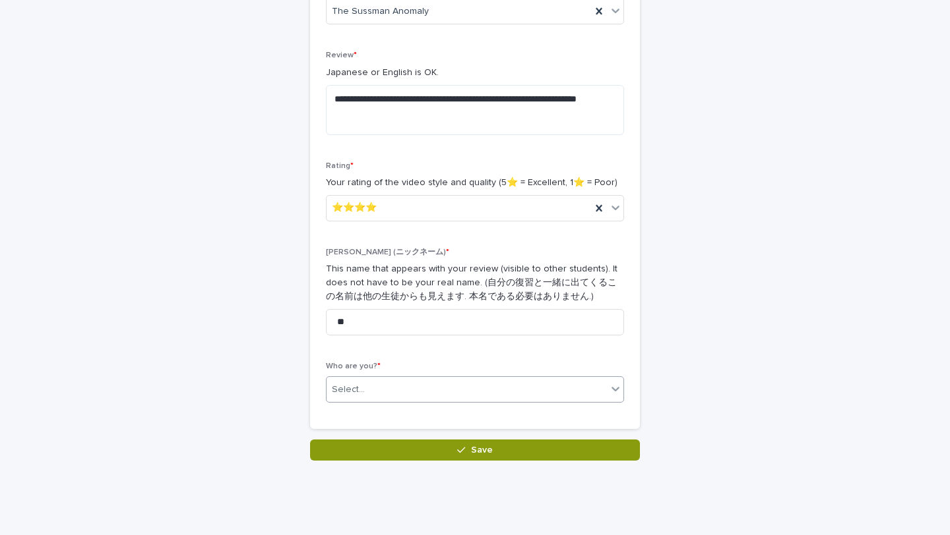
drag, startPoint x: 394, startPoint y: 453, endPoint x: 386, endPoint y: 382, distance: 71.0
click at [386, 382] on div "**********" at bounding box center [475, 115] width 330 height 692
click at [386, 382] on div "Select..." at bounding box center [466, 390] width 280 height 22
click at [385, 417] on div "[PERSON_NAME]　(1024214)　[PERSON_NAME]" at bounding box center [470, 414] width 297 height 23
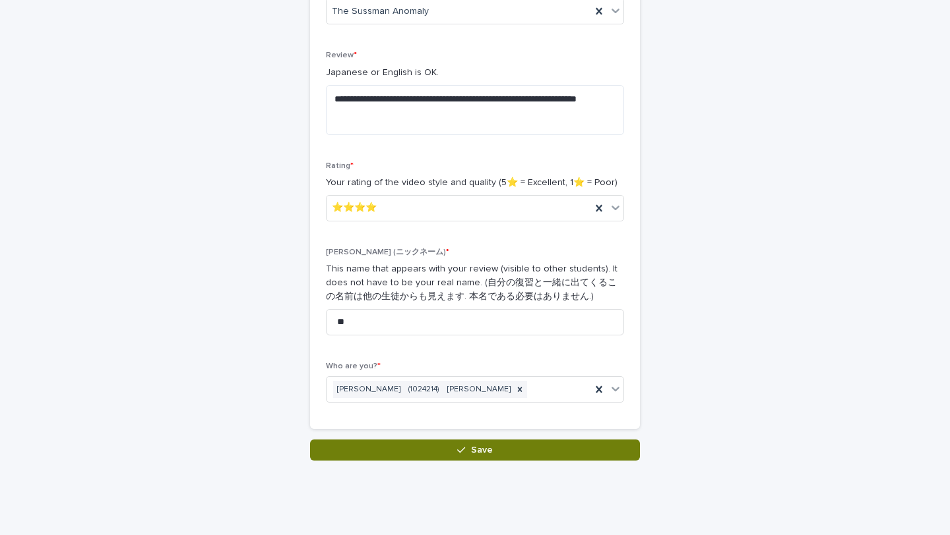
click at [385, 446] on button "Save" at bounding box center [475, 450] width 330 height 21
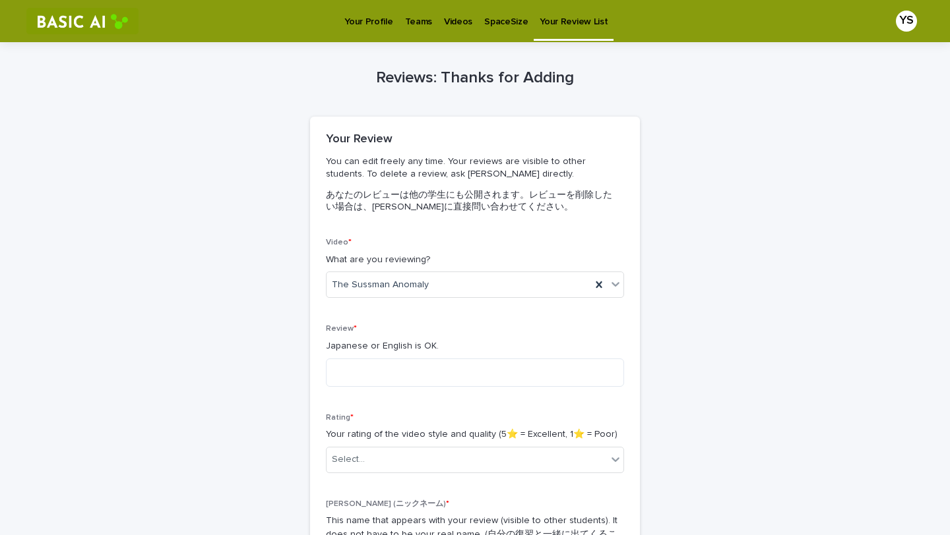
click at [455, 15] on p "Videos" at bounding box center [458, 14] width 28 height 28
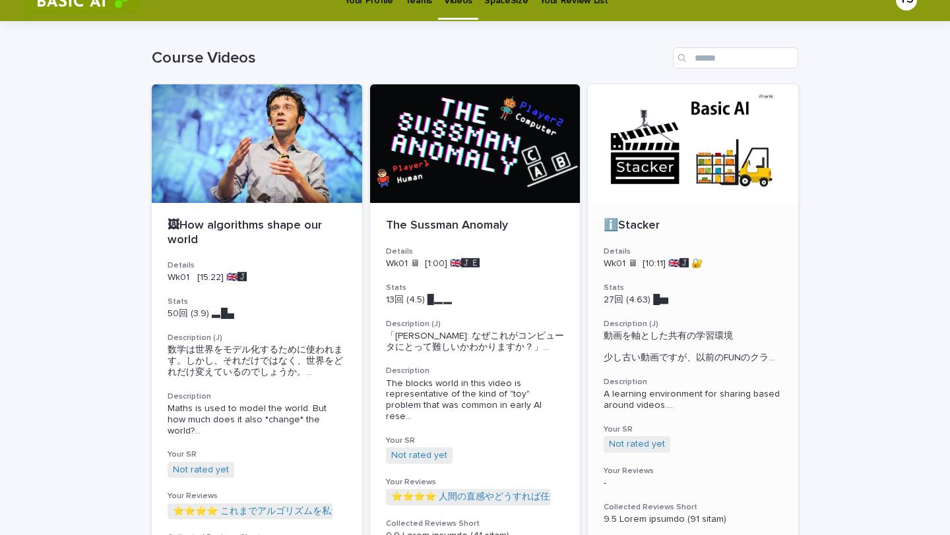
scroll to position [18, 0]
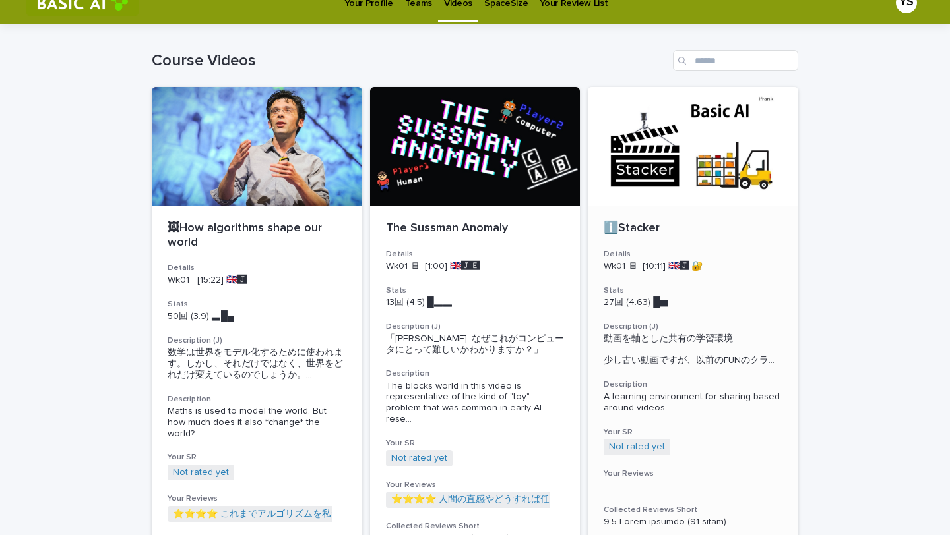
click at [685, 177] on div at bounding box center [693, 146] width 210 height 119
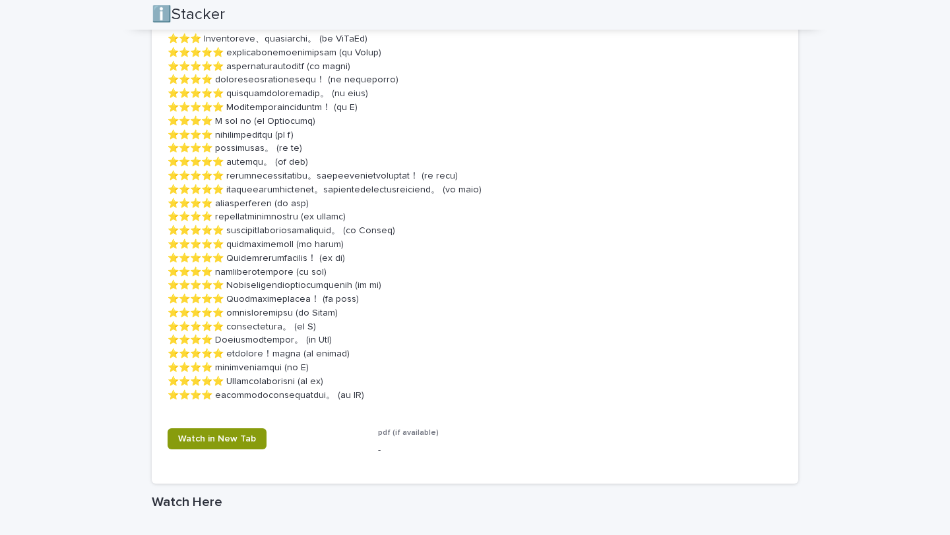
scroll to position [1505, 0]
drag, startPoint x: 202, startPoint y: 204, endPoint x: 288, endPoint y: 203, distance: 85.7
copy p "スタッカーの使い方"
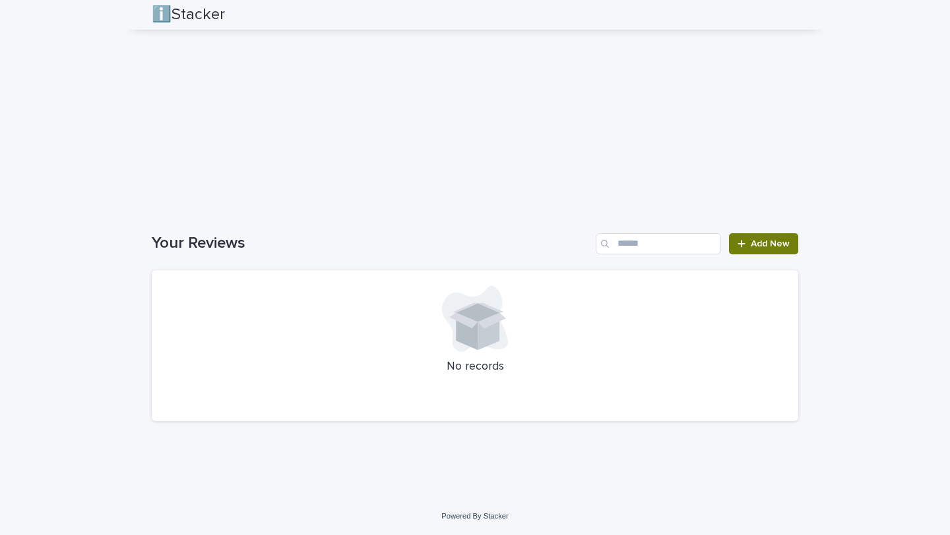
click at [765, 236] on link "Add New" at bounding box center [763, 243] width 69 height 21
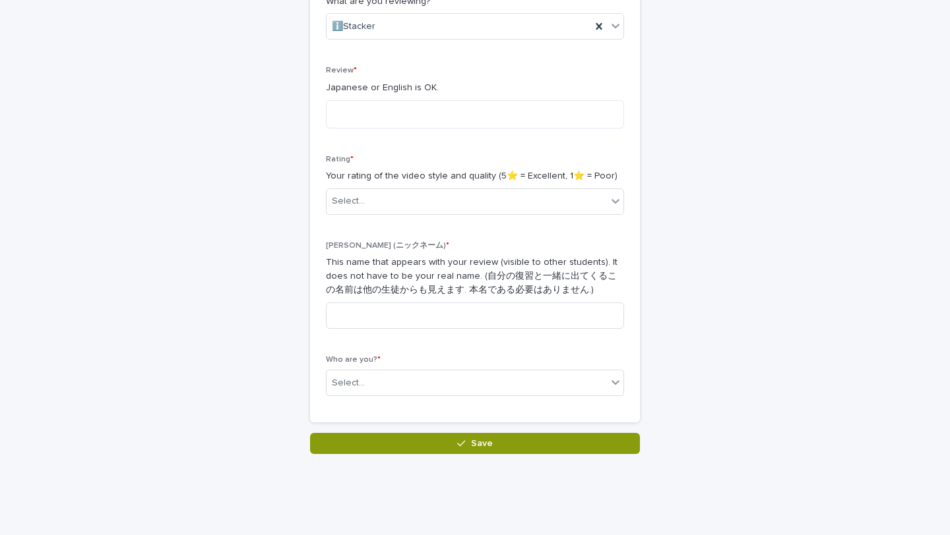
scroll to position [251, 0]
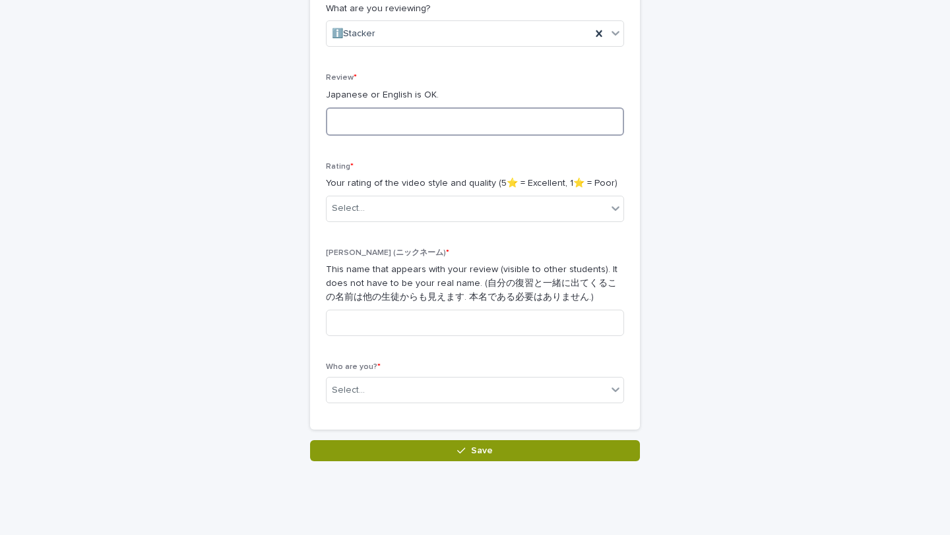
click at [418, 121] on textarea at bounding box center [475, 121] width 298 height 28
paste textarea "*********"
click at [439, 118] on textarea "**********" at bounding box center [475, 121] width 298 height 28
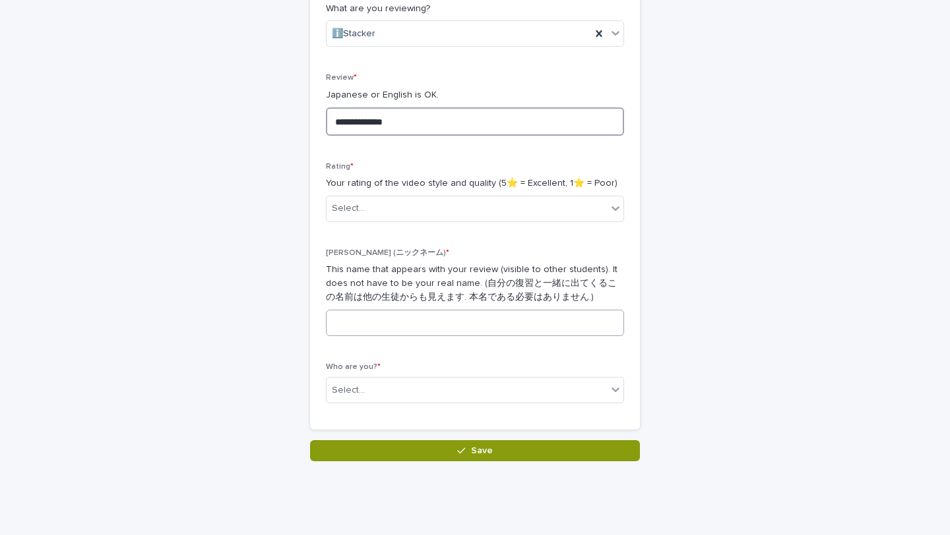
type textarea "**********"
click at [475, 322] on input at bounding box center [475, 323] width 298 height 26
type input "**"
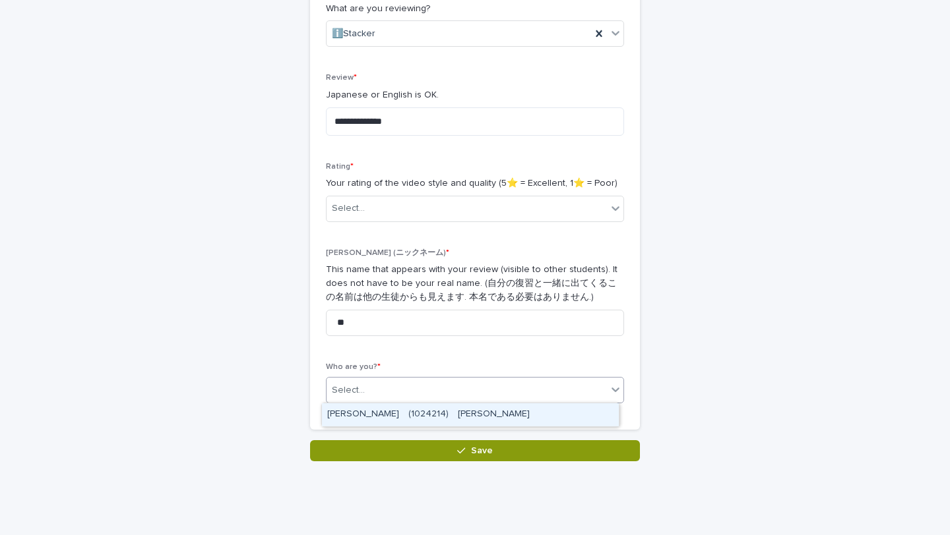
click at [451, 400] on div "Select..." at bounding box center [466, 391] width 280 height 22
click at [451, 410] on div "[PERSON_NAME]　(1024214)　[PERSON_NAME]" at bounding box center [470, 415] width 297 height 23
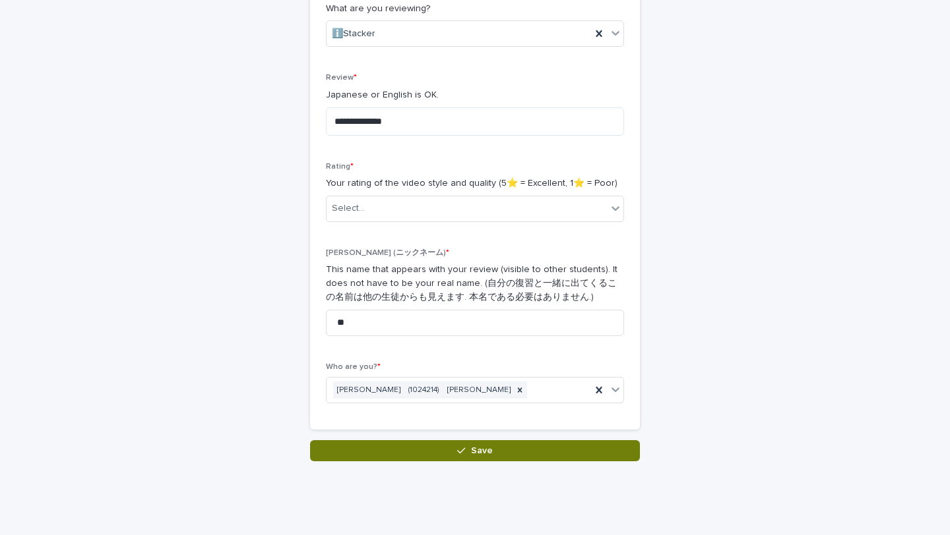
click at [452, 443] on button "Save" at bounding box center [475, 451] width 330 height 21
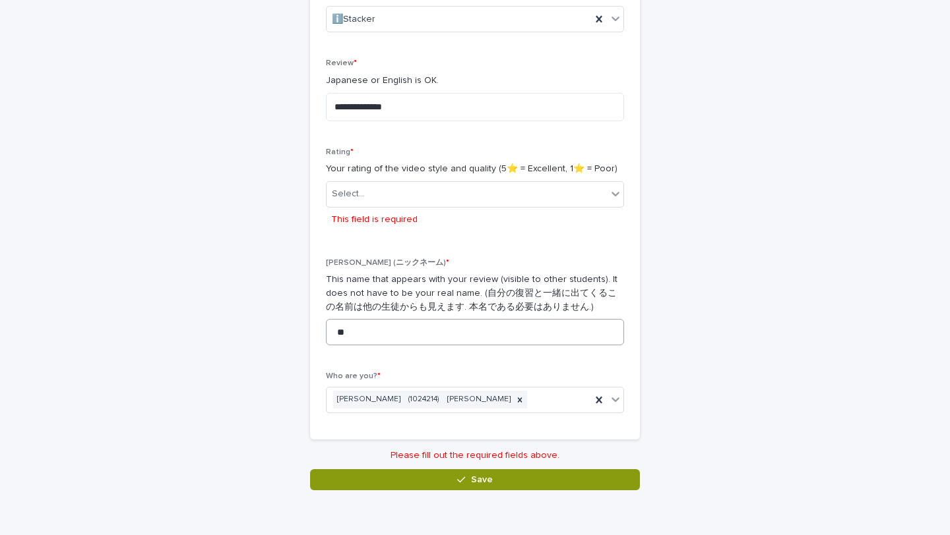
scroll to position [265, 0]
click at [417, 241] on div "Rating * Your rating of the video style and quality (5⭐️ = Excellent, 1⭐️ = Poo…" at bounding box center [475, 195] width 298 height 95
click at [392, 197] on div "Select..." at bounding box center [466, 195] width 280 height 22
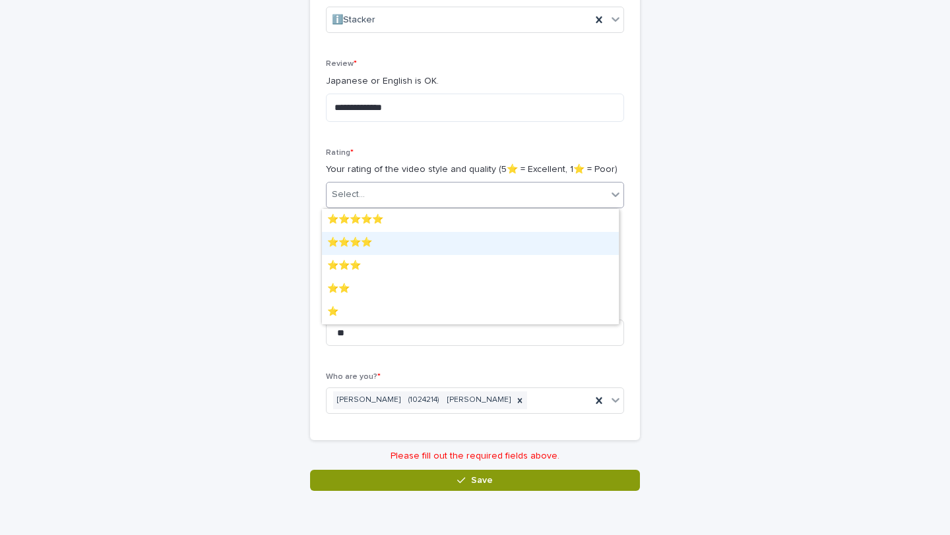
click at [392, 244] on div "⭐️⭐️⭐️⭐️" at bounding box center [470, 243] width 297 height 23
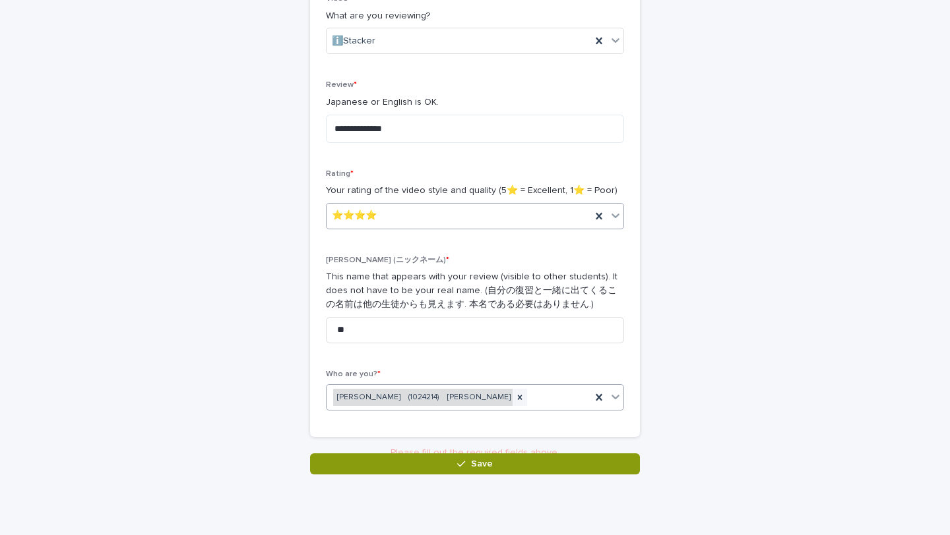
scroll to position [243, 0]
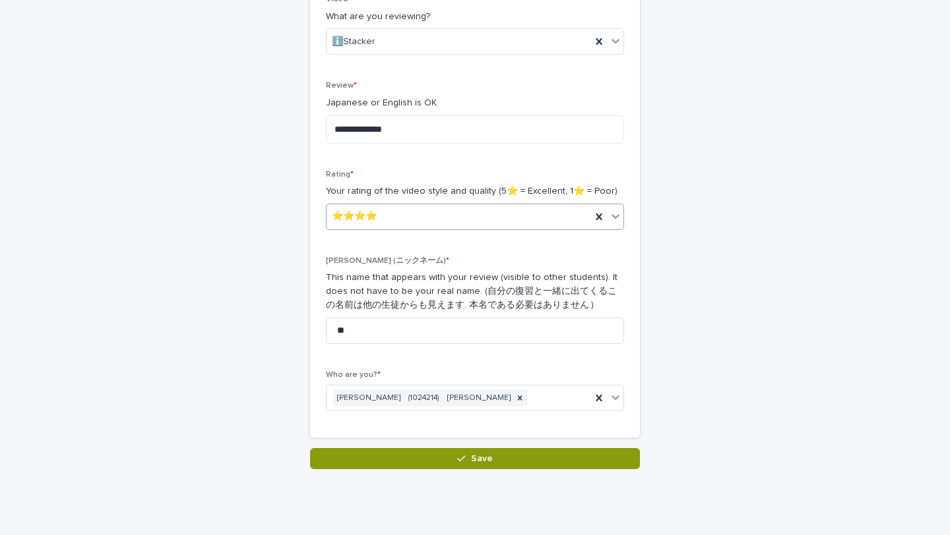
click at [423, 446] on div "**********" at bounding box center [475, 160] width 330 height 575
click at [423, 447] on div "**********" at bounding box center [475, 160] width 330 height 575
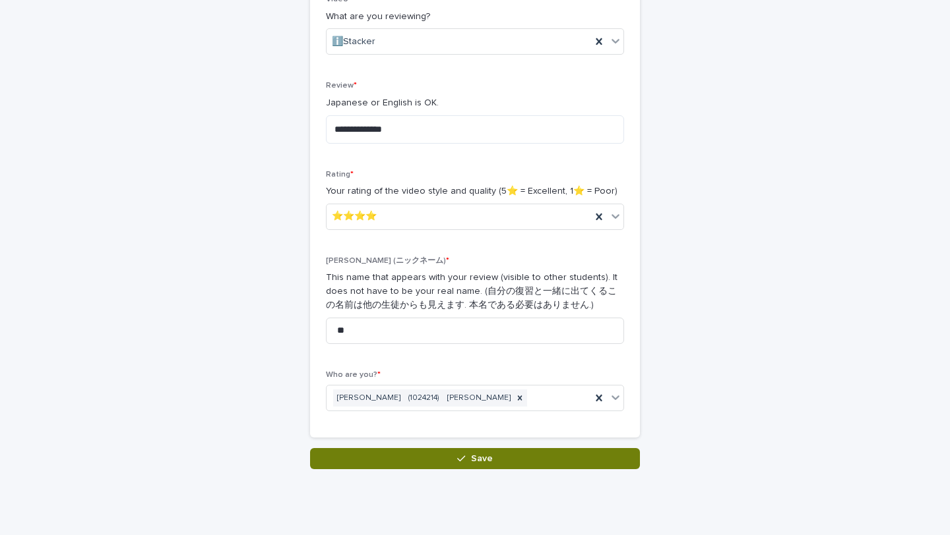
click at [423, 449] on button "Save" at bounding box center [475, 458] width 330 height 21
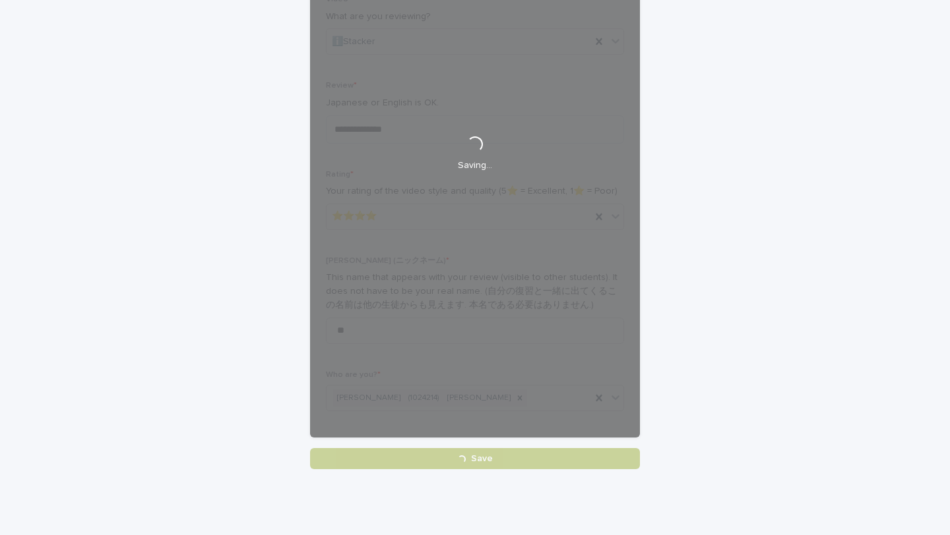
scroll to position [0, 0]
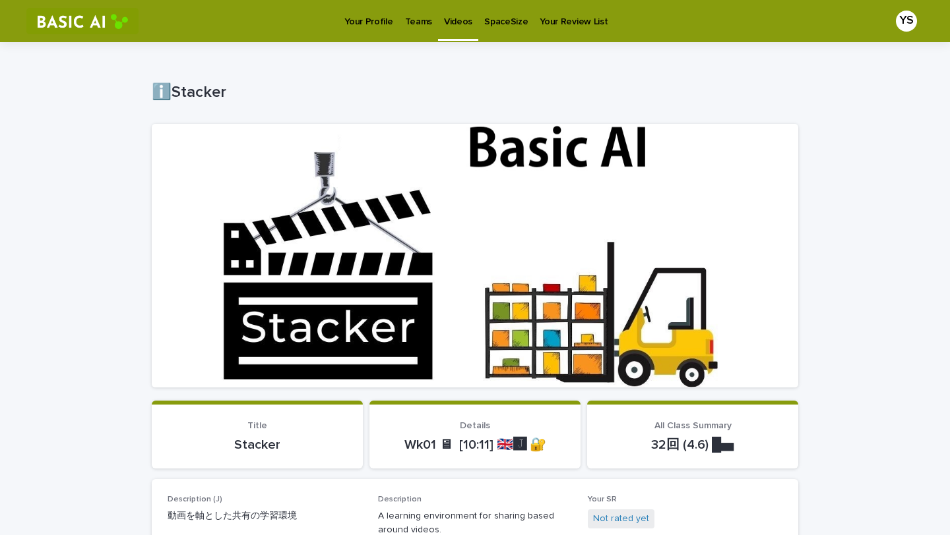
click at [353, 18] on p "Your Profile" at bounding box center [368, 14] width 48 height 28
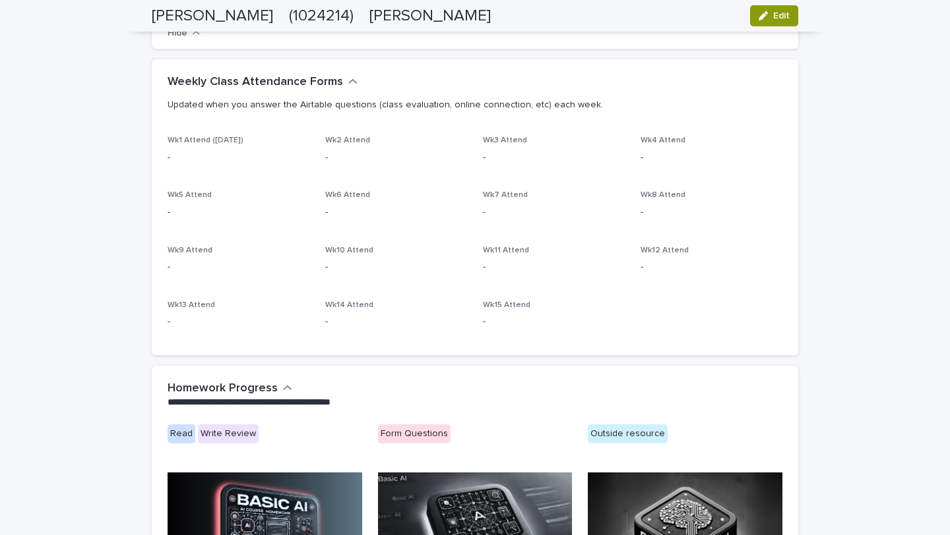
scroll to position [433, 0]
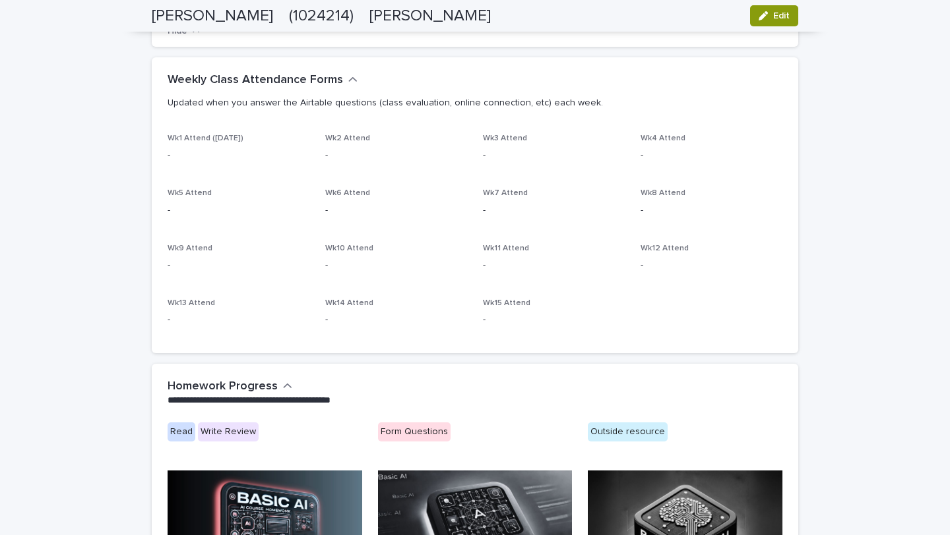
click at [359, 181] on div "Wk1 Attend ([DATE]) - Wk2 Attend - Wk3 Attend - Wk4 Attend - Wk5 Attend - Wk6 A…" at bounding box center [475, 236] width 615 height 204
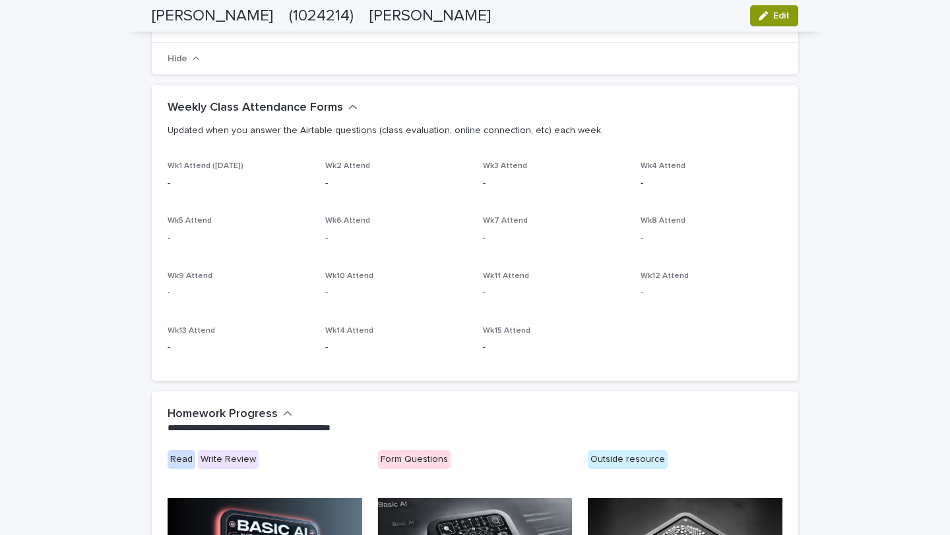
scroll to position [404, 0]
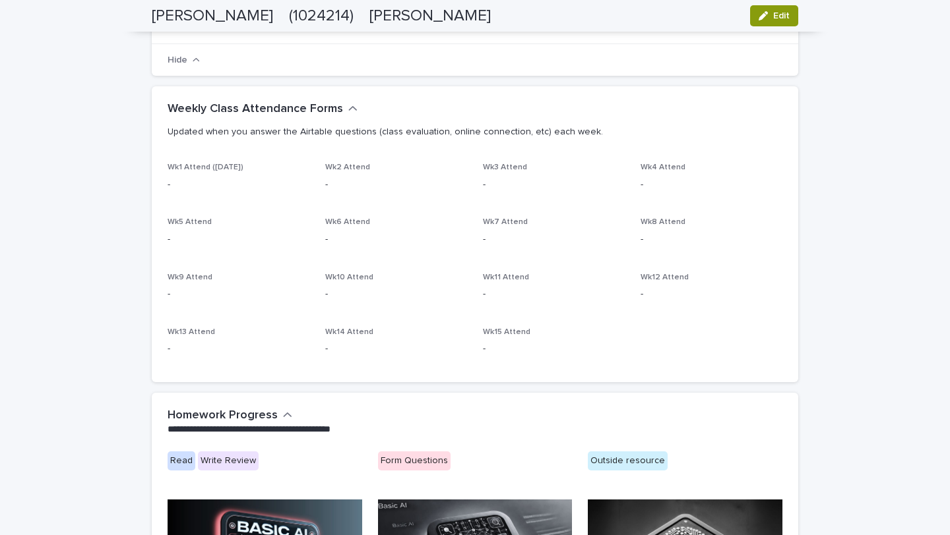
click at [307, 166] on div "Wk1 Attend ([DATE]) - Wk2 Attend - Wk3 Attend - Wk4 Attend - Wk5 Attend - Wk6 A…" at bounding box center [475, 265] width 615 height 204
click at [210, 109] on h2 "Weekly Class Attendance Forms" at bounding box center [255, 109] width 175 height 15
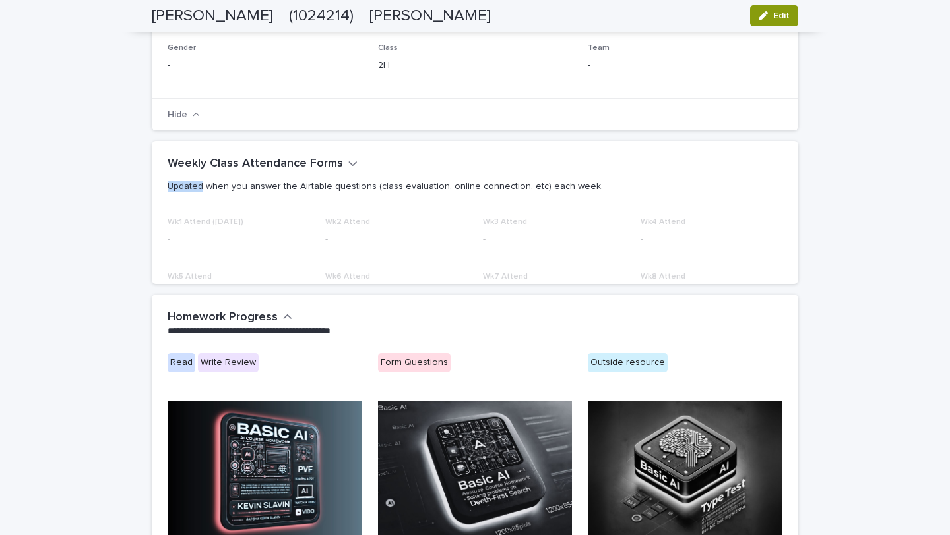
click at [210, 109] on div "**********" at bounding box center [475, 283] width 646 height 991
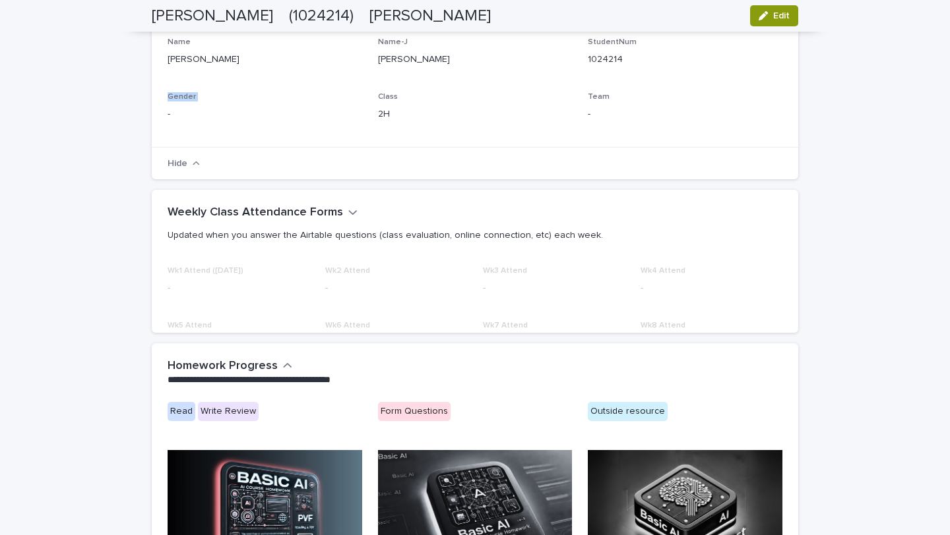
scroll to position [294, 0]
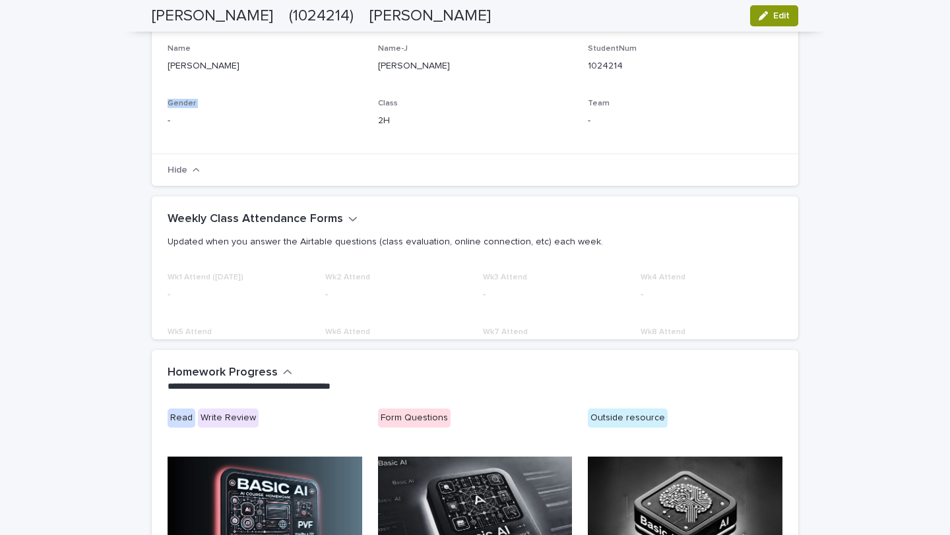
click at [210, 109] on div "Gender -" at bounding box center [265, 118] width 195 height 39
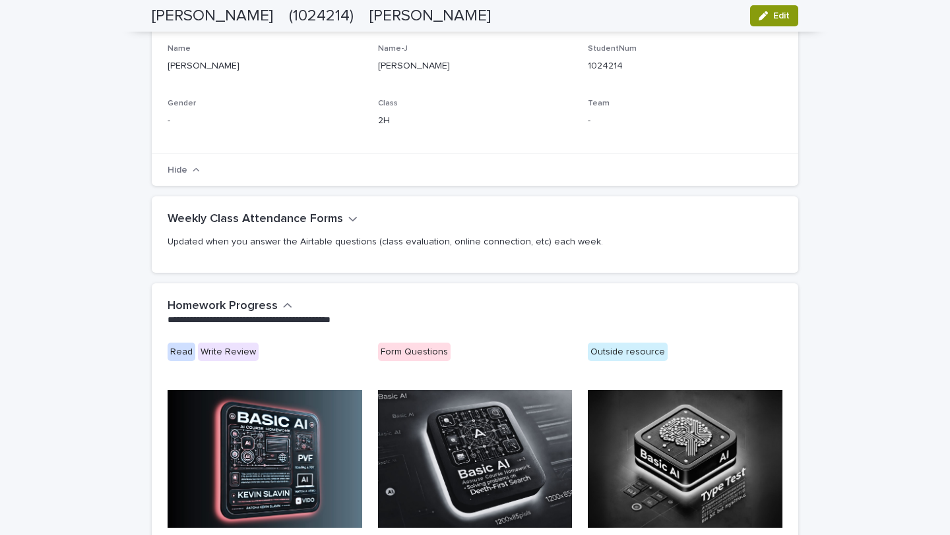
click at [250, 209] on div "Weekly Class Attendance Forms Updated when you answer the Airtable questions (c…" at bounding box center [475, 235] width 646 height 76
drag, startPoint x: 250, startPoint y: 209, endPoint x: 251, endPoint y: 218, distance: 8.7
click at [251, 218] on h2 "Weekly Class Attendance Forms" at bounding box center [255, 219] width 175 height 15
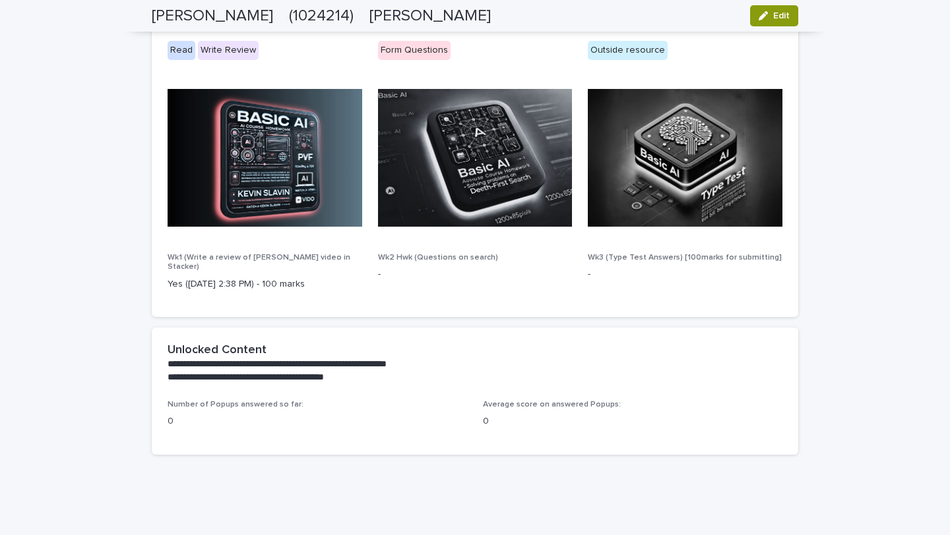
scroll to position [839, 0]
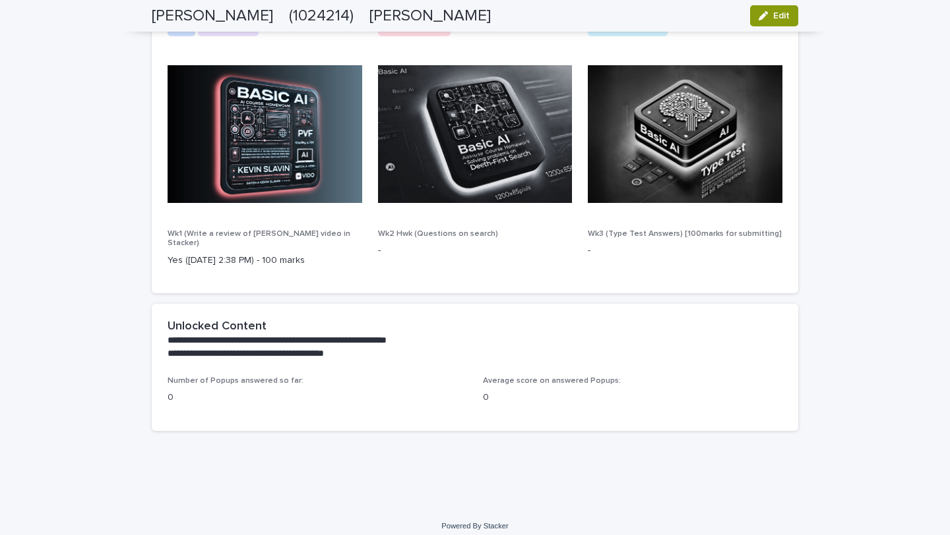
click at [295, 334] on p "**********" at bounding box center [472, 340] width 609 height 13
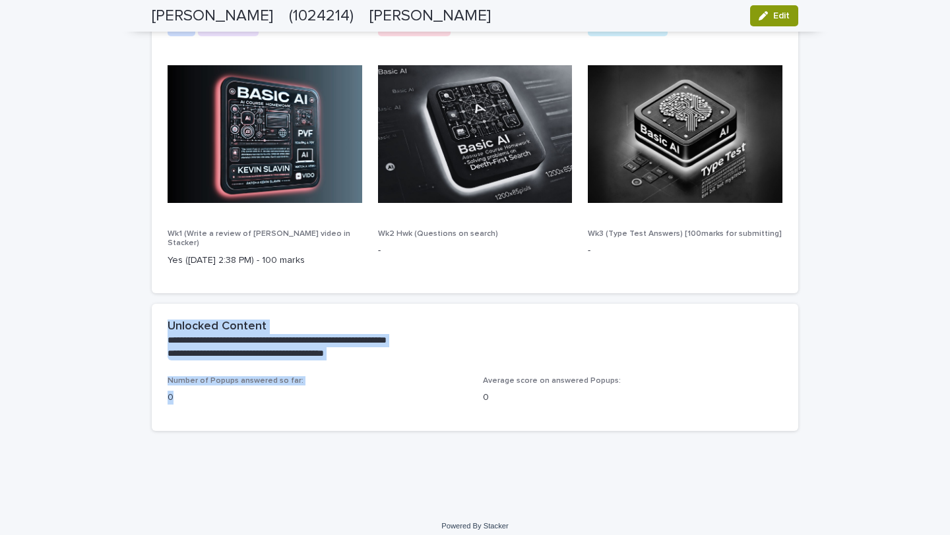
drag, startPoint x: 150, startPoint y: 321, endPoint x: 345, endPoint y: 411, distance: 214.5
click at [345, 411] on section "**********" at bounding box center [475, 367] width 646 height 127
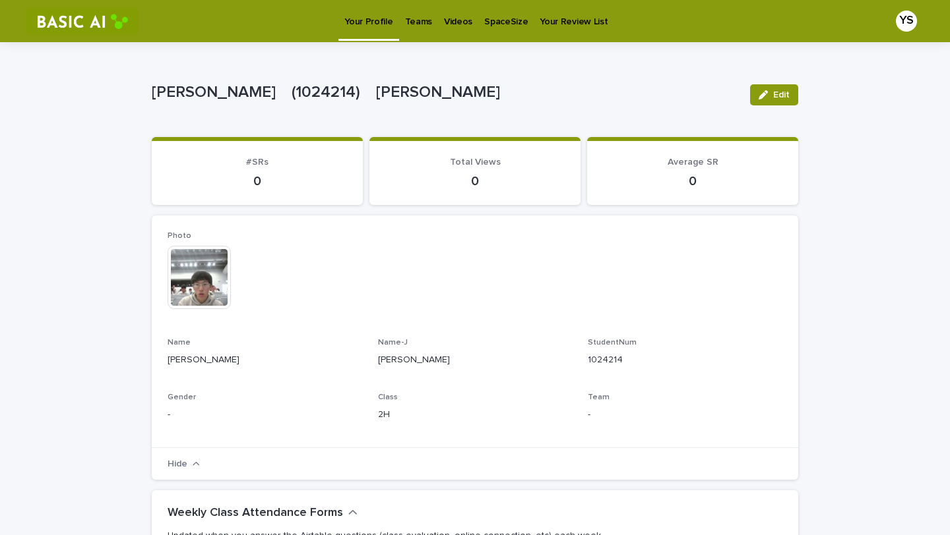
scroll to position [12, 0]
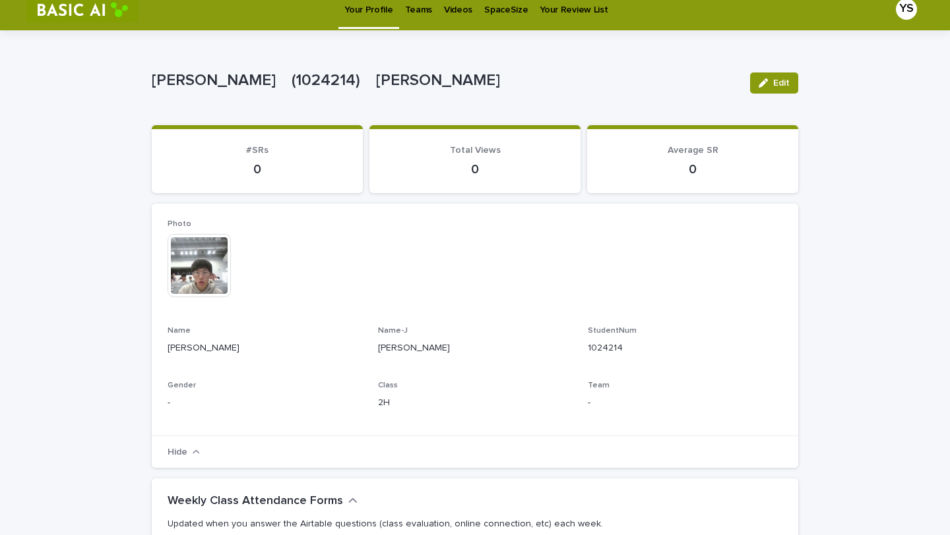
click at [592, 348] on p "1024214" at bounding box center [685, 349] width 195 height 14
click at [368, 14] on p "Your Profile" at bounding box center [368, 2] width 48 height 28
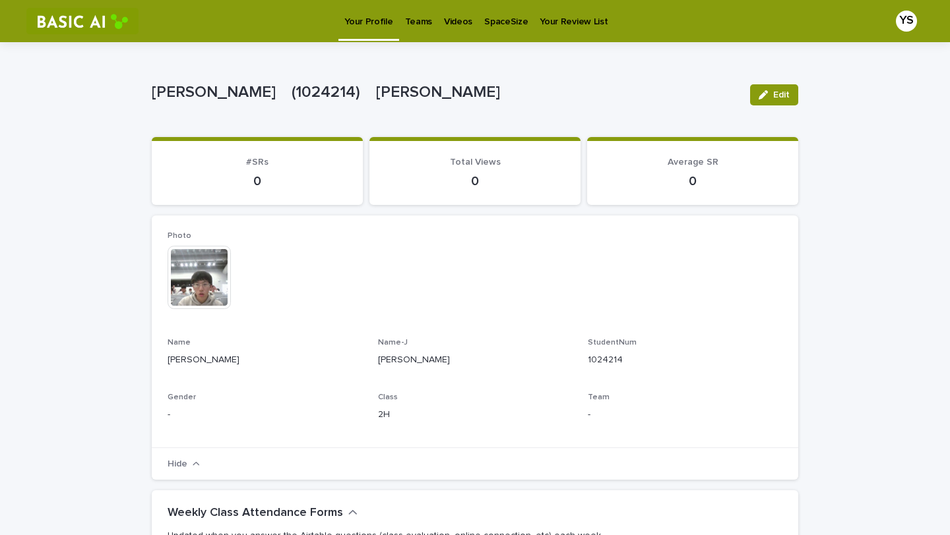
click at [405, 21] on p "Teams" at bounding box center [418, 14] width 27 height 28
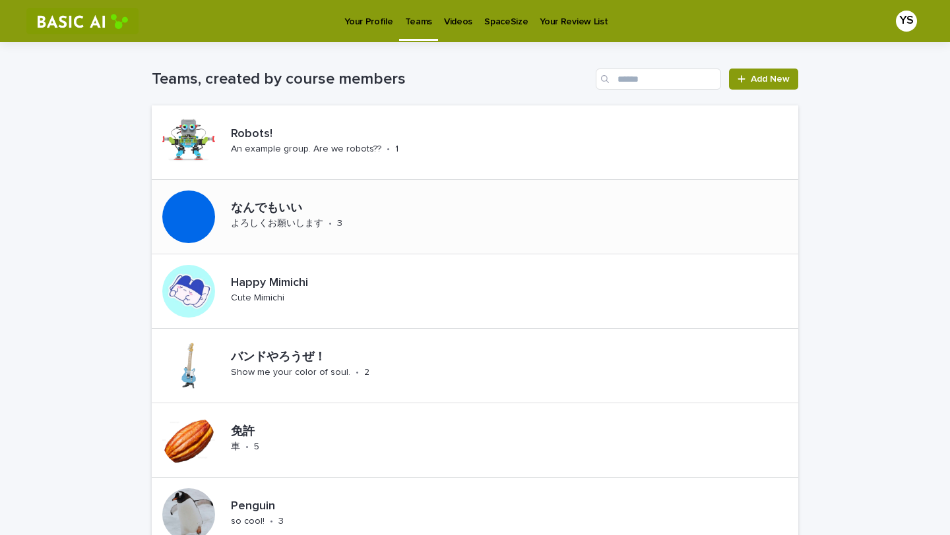
click at [274, 204] on p "なんでもいい" at bounding box center [322, 209] width 183 height 15
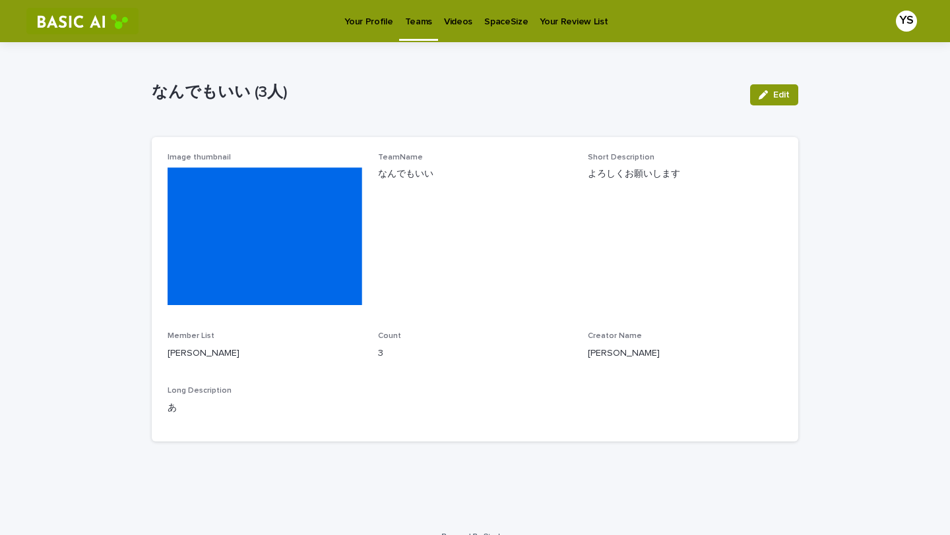
scroll to position [47, 0]
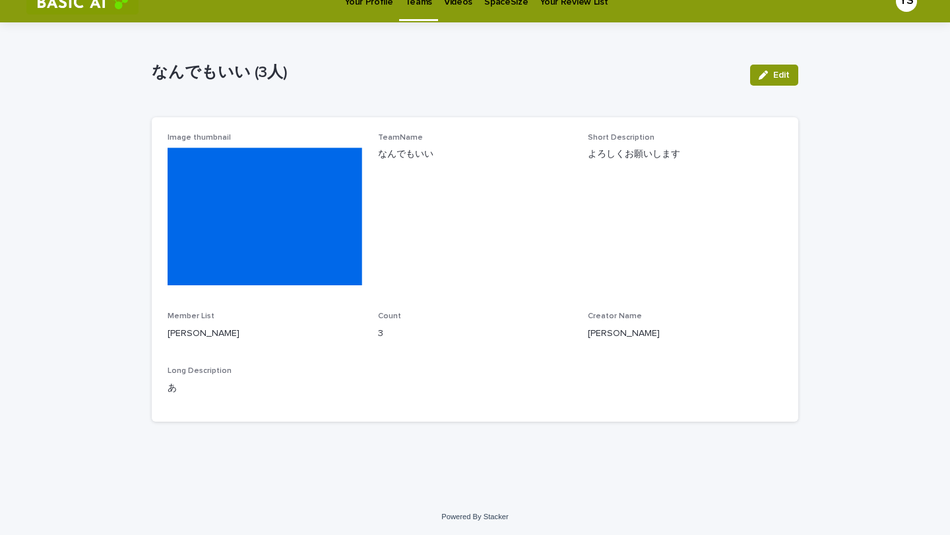
click at [187, 313] on span "Member List" at bounding box center [191, 317] width 47 height 8
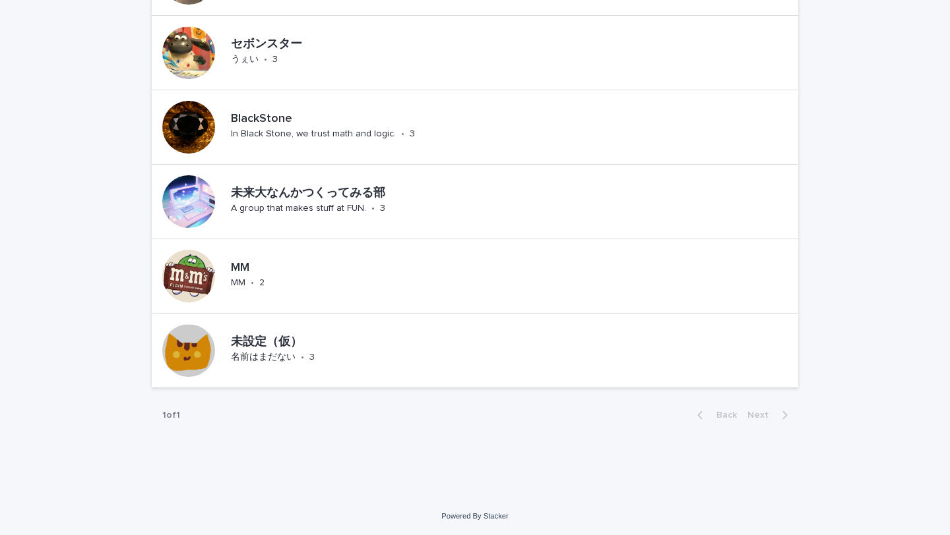
scroll to position [903, 0]
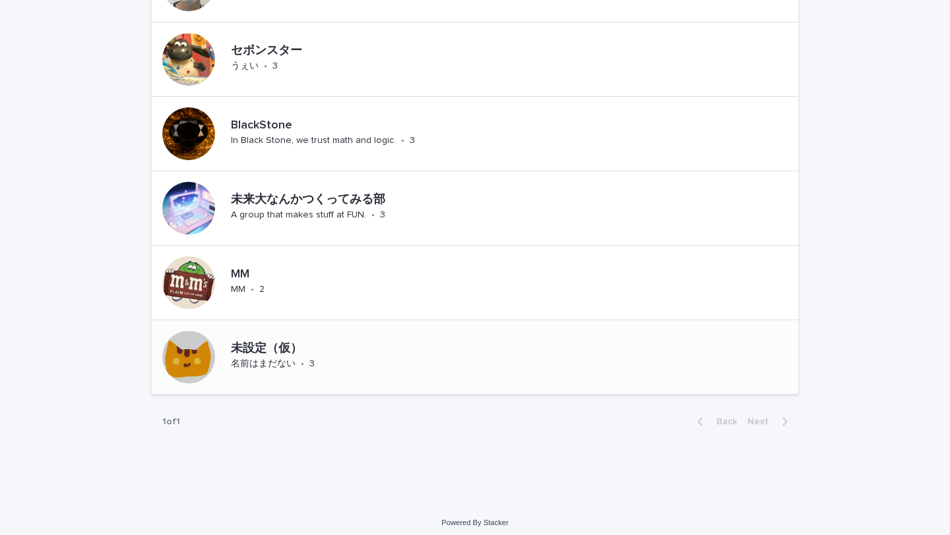
click at [231, 346] on p "未設定（仮）" at bounding box center [308, 349] width 155 height 15
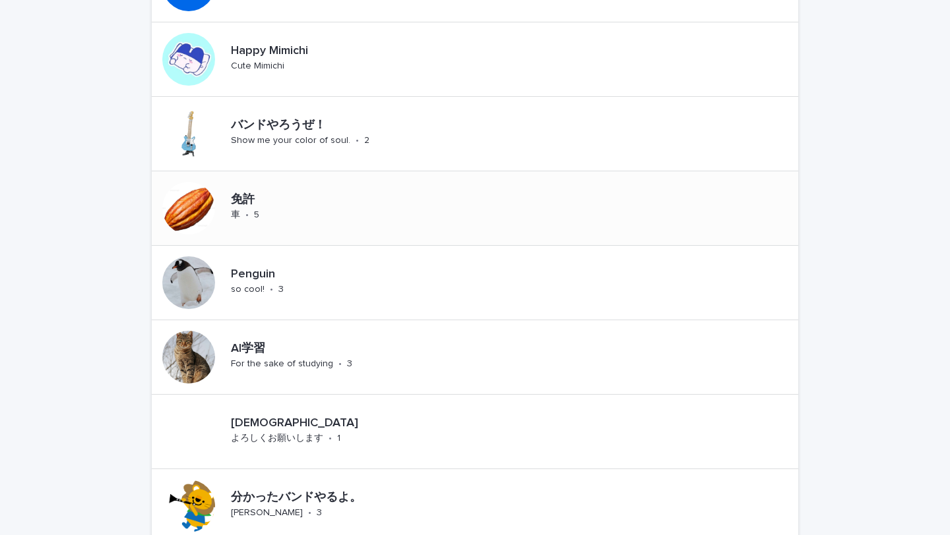
scroll to position [229, 0]
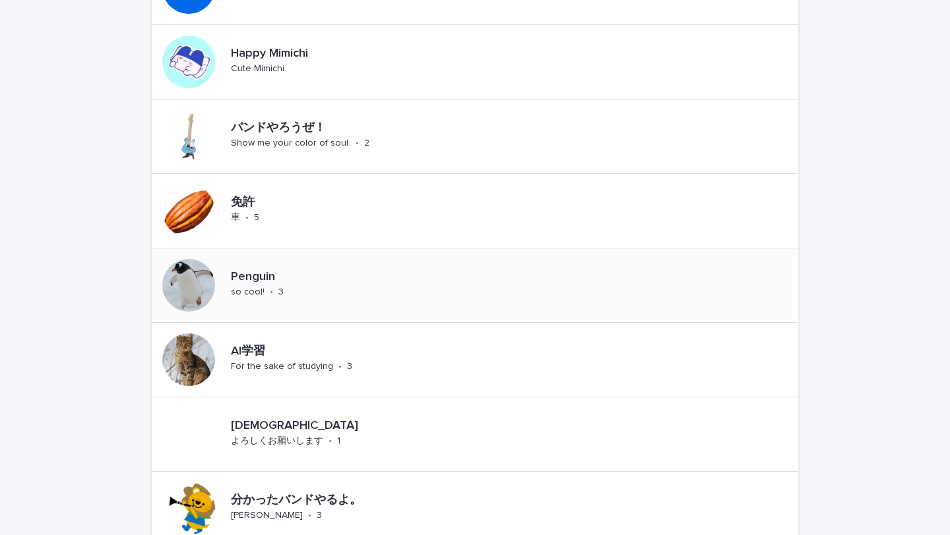
click at [309, 297] on div "Penguin so cool! • 3" at bounding box center [279, 285] width 107 height 41
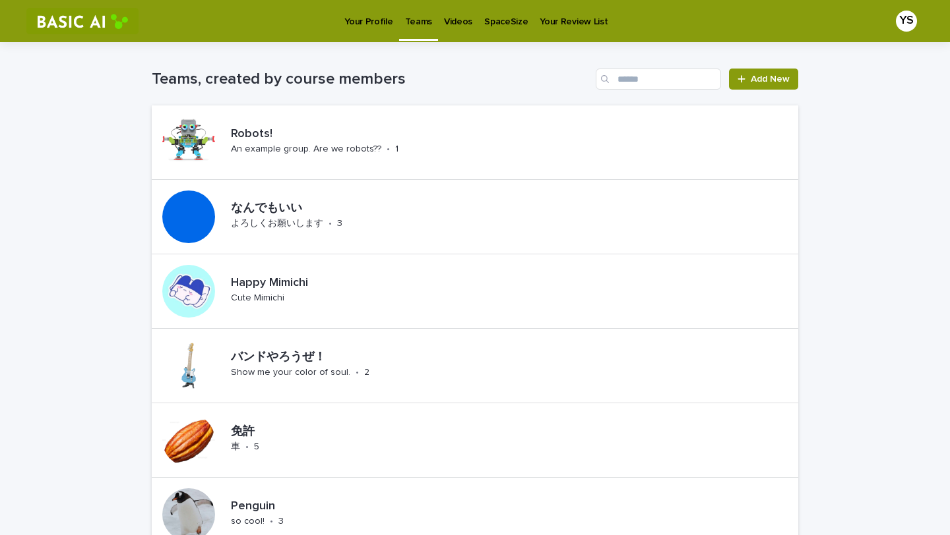
click at [329, 76] on h1 "Teams, created by course members" at bounding box center [371, 79] width 439 height 19
click at [297, 205] on p "なんでもいい" at bounding box center [322, 209] width 183 height 15
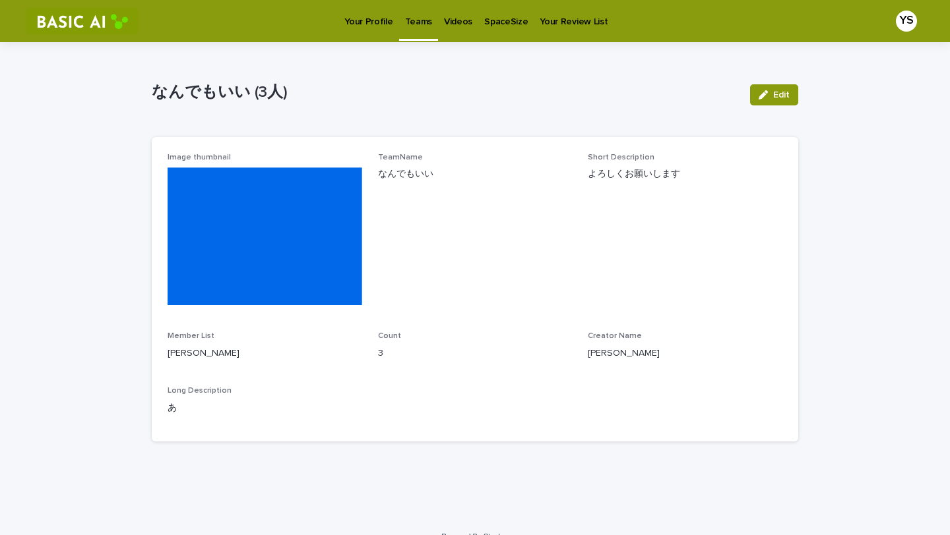
scroll to position [1, 0]
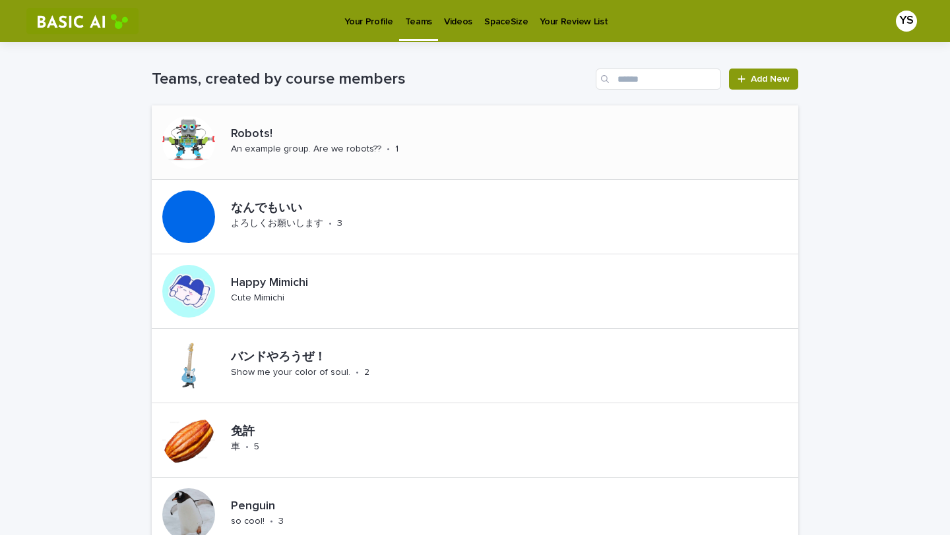
click at [281, 146] on p "An example group. Are we robots??" at bounding box center [306, 149] width 150 height 11
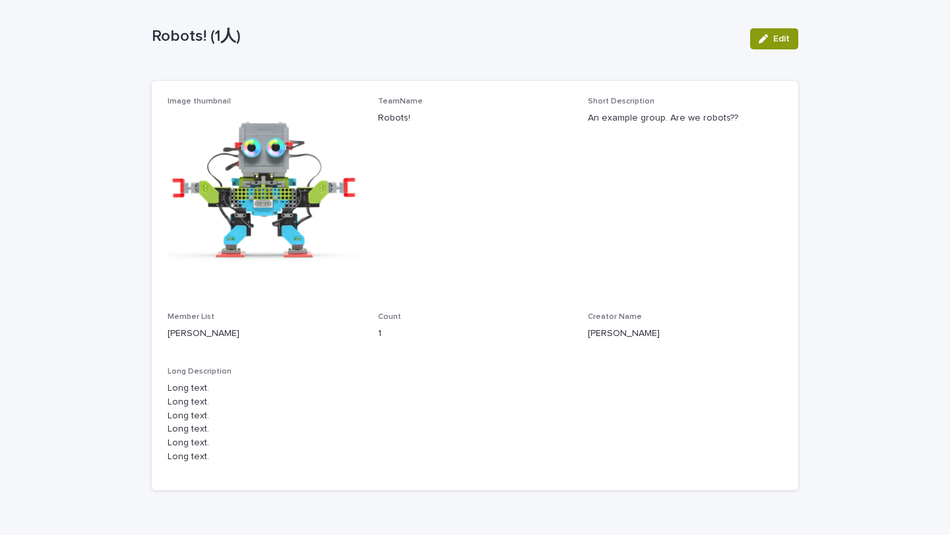
scroll to position [57, 0]
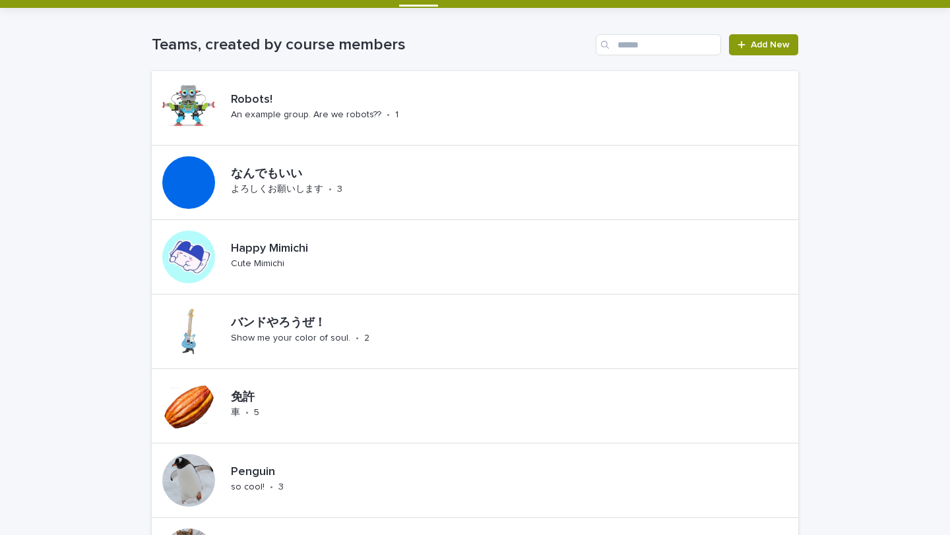
scroll to position [14, 0]
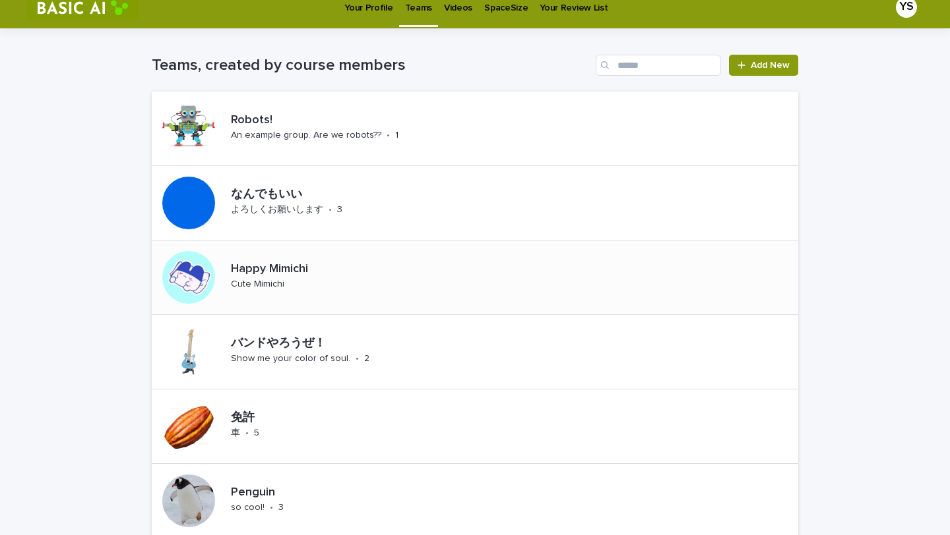
click at [260, 285] on p "Cute Mimichi" at bounding box center [257, 284] width 53 height 11
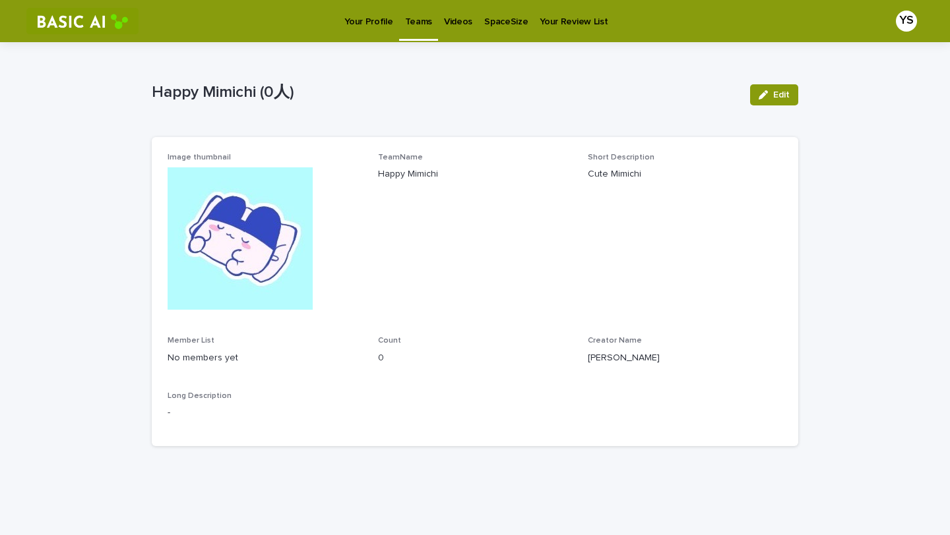
click at [230, 364] on p "No members yet" at bounding box center [265, 358] width 195 height 14
